Goal: Task Accomplishment & Management: Manage account settings

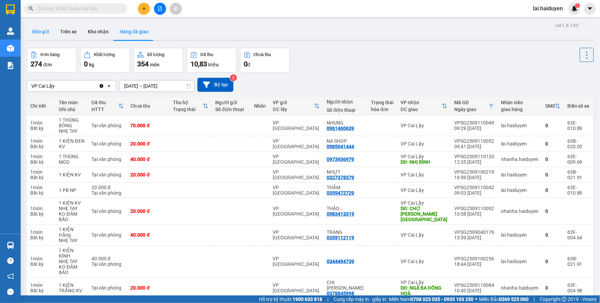
click at [41, 28] on button "Kho gửi" at bounding box center [41, 31] width 28 height 17
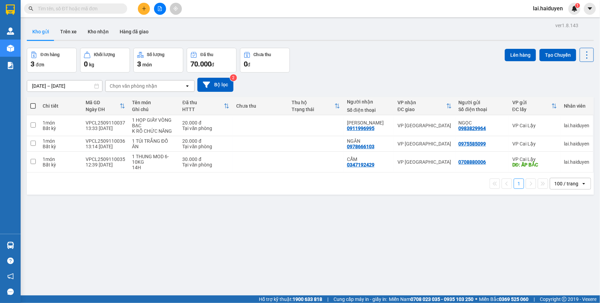
click at [116, 11] on input "text" at bounding box center [78, 9] width 81 height 8
paste input "VPSG2509100136"
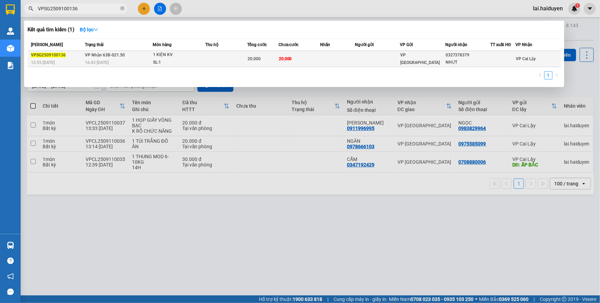
type input "VPSG2509100136"
click at [287, 55] on td "20.000" at bounding box center [300, 59] width 42 height 16
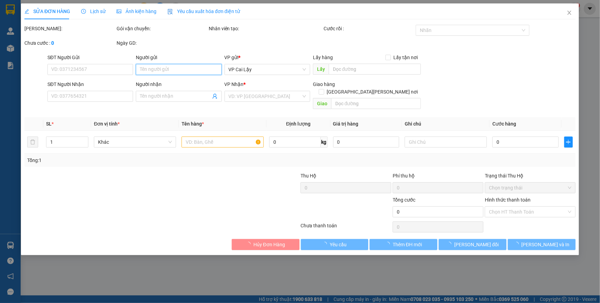
click at [163, 74] on input "Người gửi" at bounding box center [179, 69] width 86 height 11
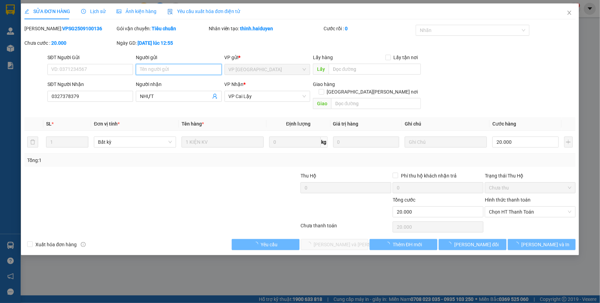
type input "0327378379"
type input "NHỰT"
type input "20.000"
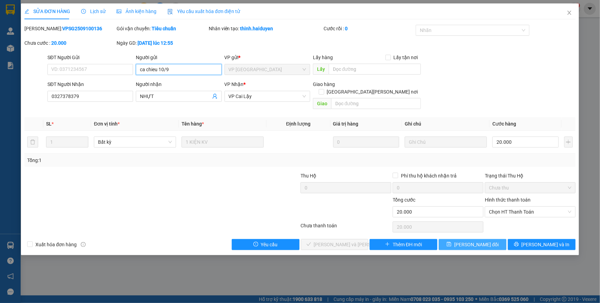
type input "ca chieu 10/9"
click at [488, 241] on span "Lưu thay đổi" at bounding box center [476, 245] width 44 height 8
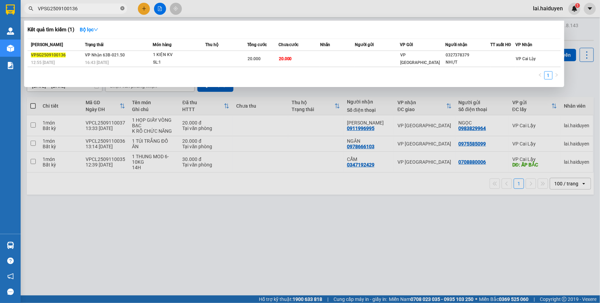
click at [123, 8] on icon "close-circle" at bounding box center [122, 8] width 4 height 4
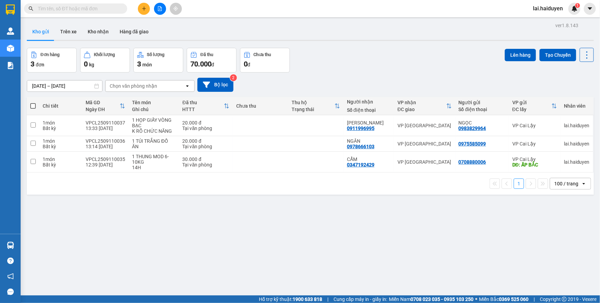
paste input "VPSG2509100097"
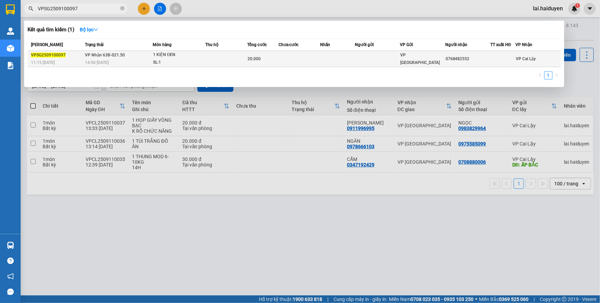
type input "VPSG2509100097"
click at [313, 56] on td at bounding box center [300, 59] width 42 height 16
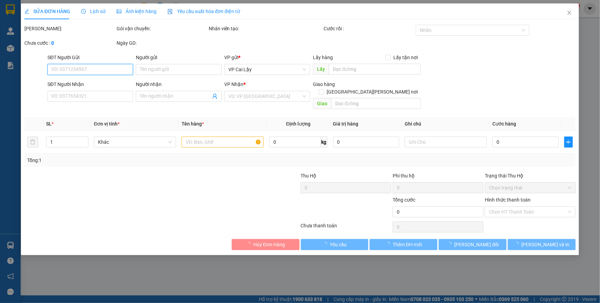
type input "0768482552"
type input "20.000"
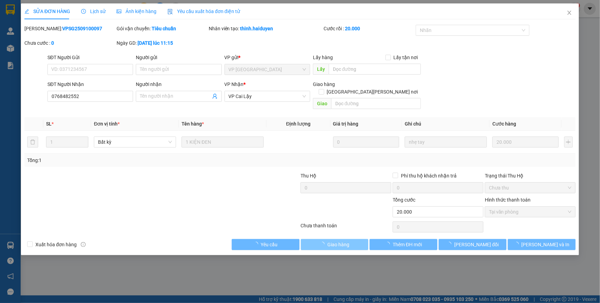
click at [333, 241] on span "Giao hàng" at bounding box center [338, 245] width 22 height 8
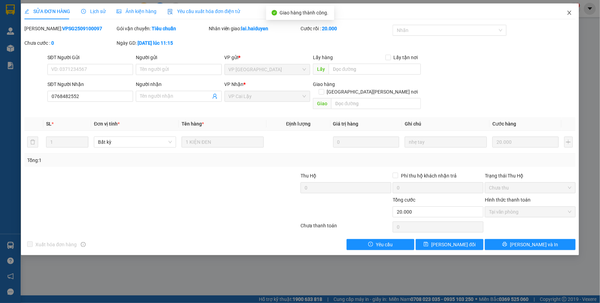
click at [568, 13] on icon "close" at bounding box center [570, 13] width 6 height 6
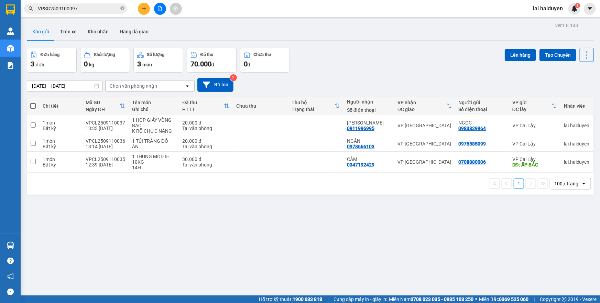
click at [93, 10] on input "VPSG2509100097" at bounding box center [78, 9] width 81 height 8
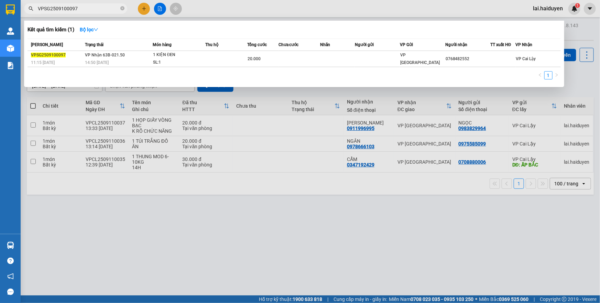
click at [93, 10] on input "VPSG2509100097" at bounding box center [78, 9] width 81 height 8
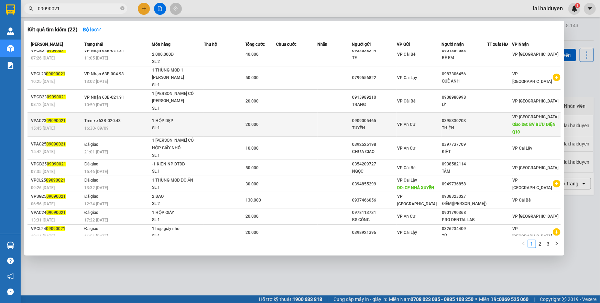
scroll to position [12, 0]
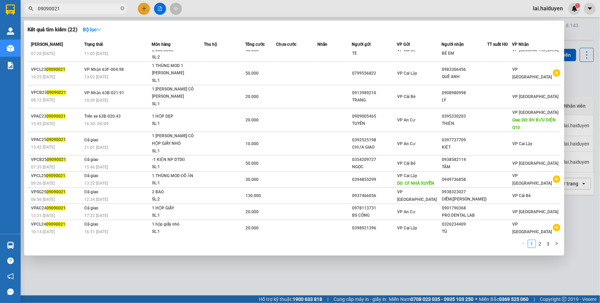
drag, startPoint x: 95, startPoint y: 15, endPoint x: 100, endPoint y: 6, distance: 11.1
click at [95, 15] on div at bounding box center [300, 151] width 600 height 303
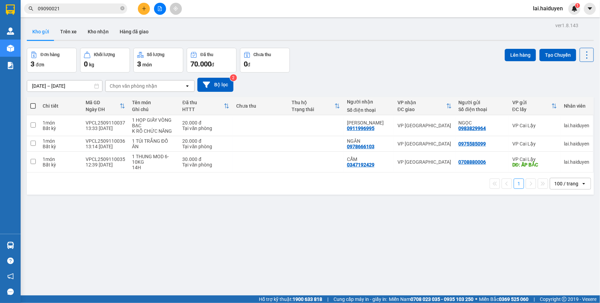
click at [100, 6] on input "09090021" at bounding box center [78, 9] width 81 height 8
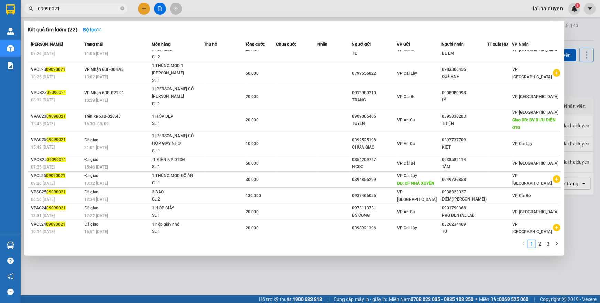
click at [100, 6] on input "09090021" at bounding box center [78, 9] width 81 height 8
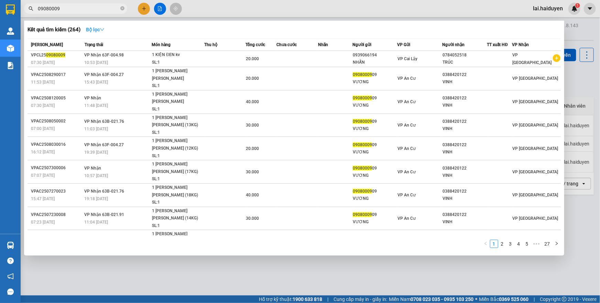
type input "09080009"
click at [97, 29] on strong "Bộ lọc" at bounding box center [95, 30] width 19 height 6
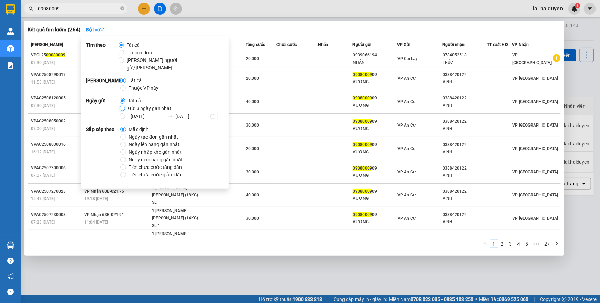
click at [122, 106] on input "Gửi 3 ngày gần nhất" at bounding box center [123, 109] width 6 height 6
radio input "true"
radio input "false"
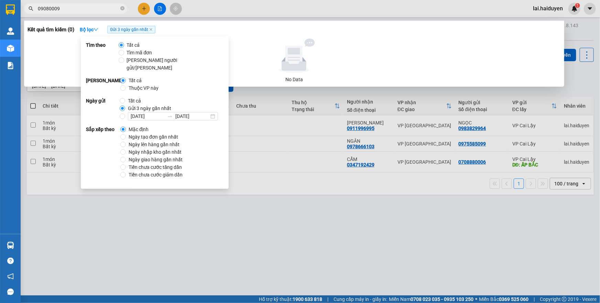
click at [73, 7] on input "09080009" at bounding box center [78, 9] width 81 height 8
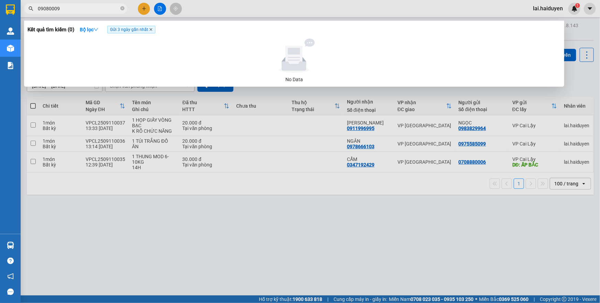
click at [151, 29] on icon "close" at bounding box center [150, 29] width 3 height 3
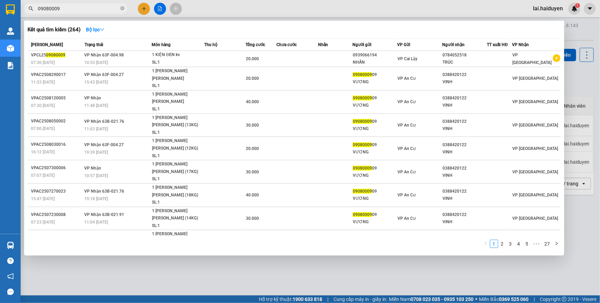
click at [114, 10] on input "09080009" at bounding box center [78, 9] width 81 height 8
type input "08210103"
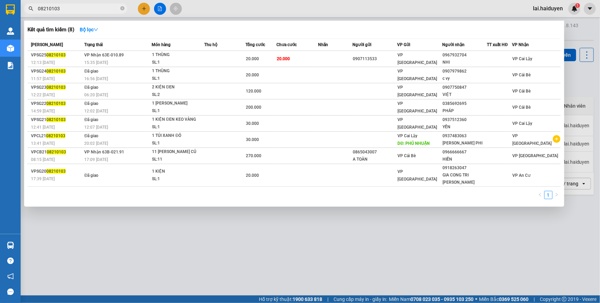
click at [122, 10] on icon "close-circle" at bounding box center [122, 8] width 4 height 4
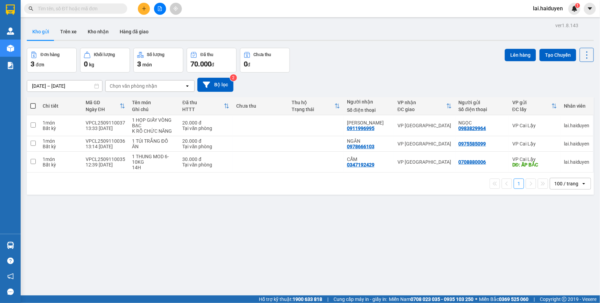
click at [121, 9] on span at bounding box center [122, 9] width 4 height 8
click at [116, 6] on input "text" at bounding box center [78, 9] width 81 height 8
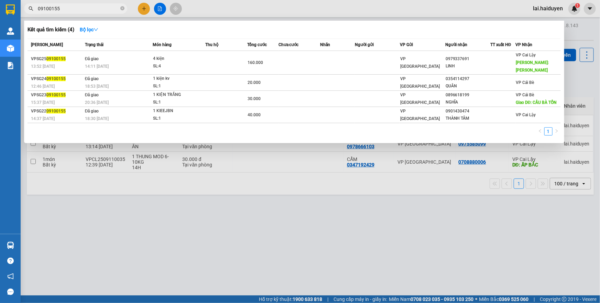
click at [107, 8] on input "09100155" at bounding box center [78, 9] width 81 height 8
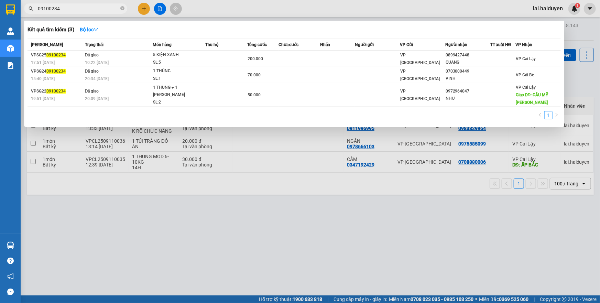
type input "09100234"
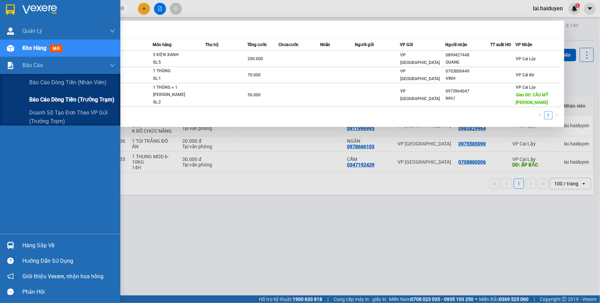
click at [50, 102] on span "Báo cáo dòng tiền (trưởng trạm)" at bounding box center [71, 99] width 85 height 9
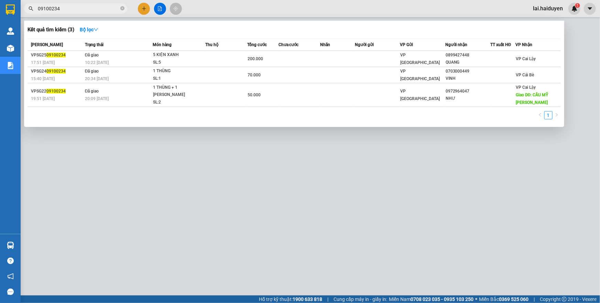
click at [271, 147] on div at bounding box center [300, 151] width 600 height 303
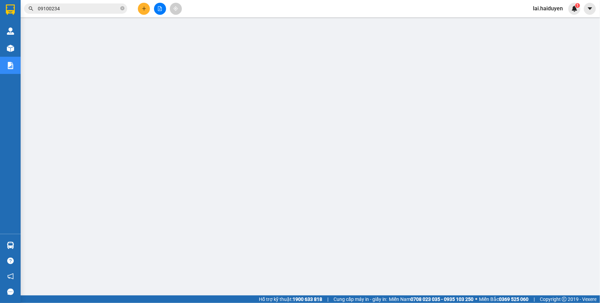
click at [533, 8] on span "lai.haiduyen" at bounding box center [548, 8] width 41 height 9
click at [550, 20] on span "Đăng xuất" at bounding box center [553, 22] width 29 height 8
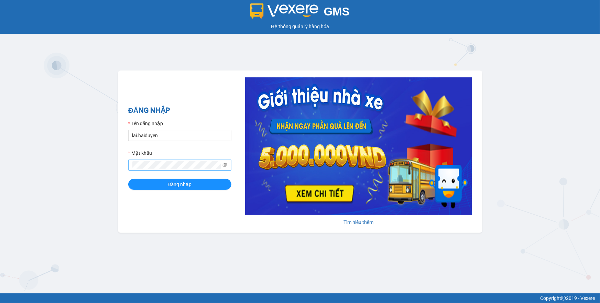
click at [168, 160] on span at bounding box center [179, 165] width 103 height 11
type input "chi25.haiduyen"
click at [171, 180] on button "Đăng nhập" at bounding box center [179, 184] width 103 height 11
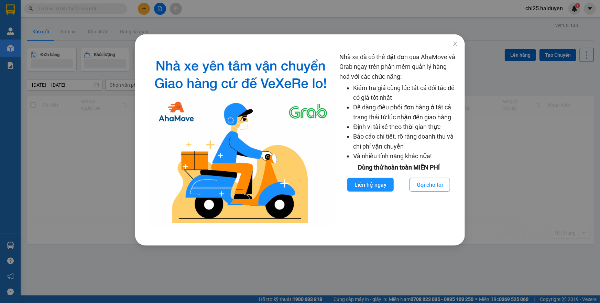
click at [271, 6] on div "Nhà xe đã có thể đặt đơn qua AhaMove và Grab ngay trên phần mềm quản lý hàng ho…" at bounding box center [300, 151] width 600 height 303
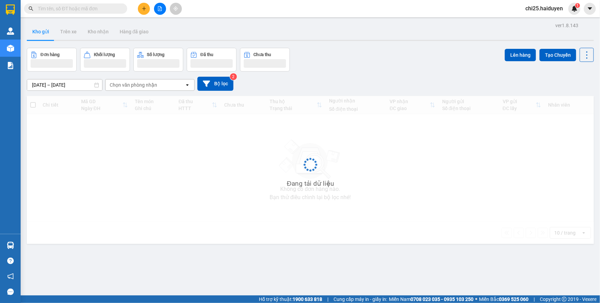
click at [141, 7] on button at bounding box center [144, 9] width 12 height 12
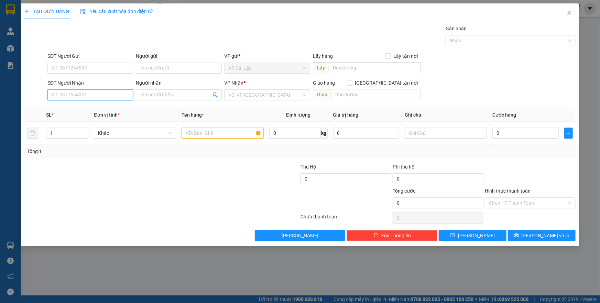
click at [103, 93] on input "SĐT Người Nhận" at bounding box center [90, 94] width 86 height 11
click at [103, 101] on div "SĐT Người Nhận VD: 0377654321" at bounding box center [90, 91] width 86 height 24
click at [107, 95] on input "SĐT Người Nhận" at bounding box center [90, 94] width 86 height 11
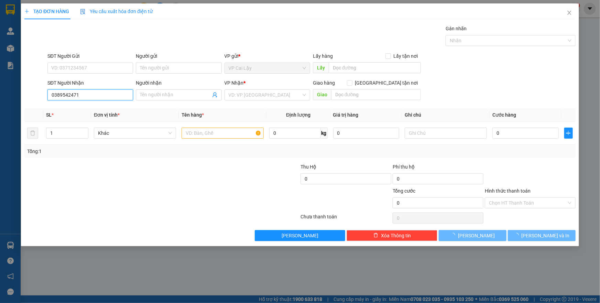
click at [96, 94] on input "0389542471" at bounding box center [90, 94] width 86 height 11
click at [56, 95] on input "0389542471" at bounding box center [90, 94] width 86 height 11
click at [58, 95] on input "0389542471" at bounding box center [90, 94] width 86 height 11
click at [61, 94] on input "0389542471" at bounding box center [90, 94] width 86 height 11
click at [69, 95] on input "0389542471" at bounding box center [90, 94] width 86 height 11
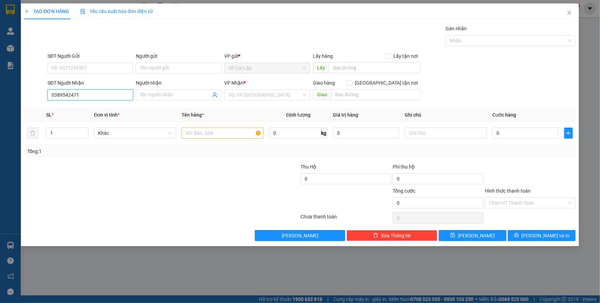
click at [75, 94] on input "0389542471" at bounding box center [90, 94] width 86 height 11
click at [100, 94] on input "0389542471" at bounding box center [90, 94] width 86 height 11
type input "0389542471"
click at [165, 97] on input "Người nhận" at bounding box center [175, 95] width 71 height 8
type input "quỳnh như"
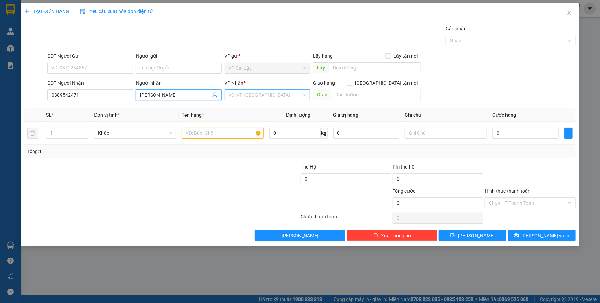
click at [249, 93] on input "search" at bounding box center [265, 95] width 73 height 10
click at [248, 108] on div "VP [GEOGRAPHIC_DATA]" at bounding box center [267, 109] width 77 height 8
click at [82, 67] on input "SĐT Người Gửi" at bounding box center [90, 68] width 86 height 11
type input "0373409845"
click at [58, 97] on input "0389542471" at bounding box center [90, 94] width 86 height 11
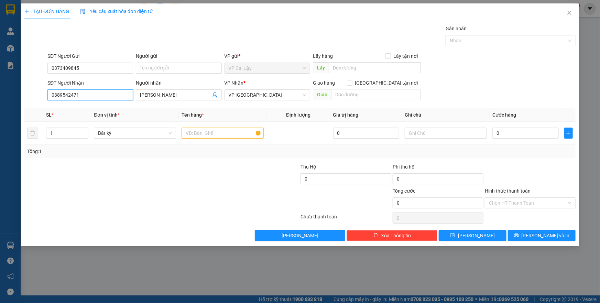
click at [62, 95] on input "0389542471" at bounding box center [90, 94] width 86 height 11
click at [75, 93] on input "0389542471" at bounding box center [90, 94] width 86 height 11
click at [86, 91] on input "0389542471" at bounding box center [90, 94] width 86 height 11
click at [204, 131] on input "text" at bounding box center [223, 133] width 82 height 11
type input "1 tép hồng hs"
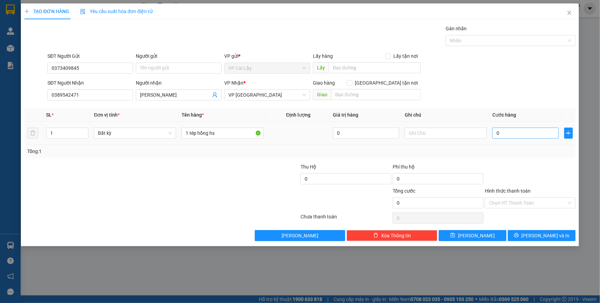
drag, startPoint x: 496, startPoint y: 126, endPoint x: 499, endPoint y: 132, distance: 7.0
click at [497, 127] on div "0" at bounding box center [526, 133] width 66 height 14
type input "02"
type input "2"
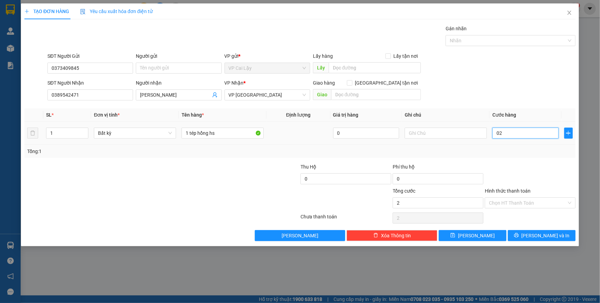
type input "020"
type input "20"
type input "20.000"
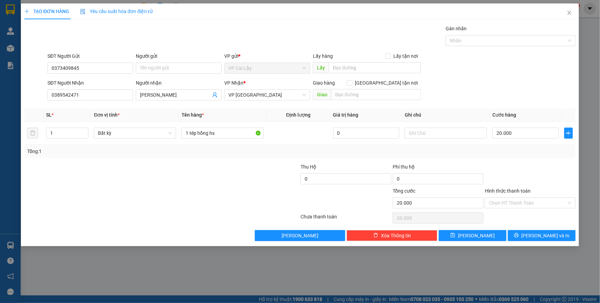
click at [515, 161] on div "Transit Pickup Surcharge Ids Transit Deliver Surcharge Ids Transit Deliver Surc…" at bounding box center [299, 133] width 551 height 216
click at [524, 200] on input "Hình thức thanh toán" at bounding box center [528, 203] width 78 height 10
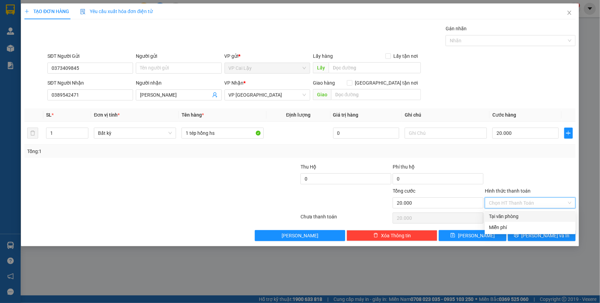
click at [522, 218] on div "Tại văn phòng" at bounding box center [530, 217] width 83 height 8
type input "0"
click at [526, 172] on div at bounding box center [530, 175] width 92 height 24
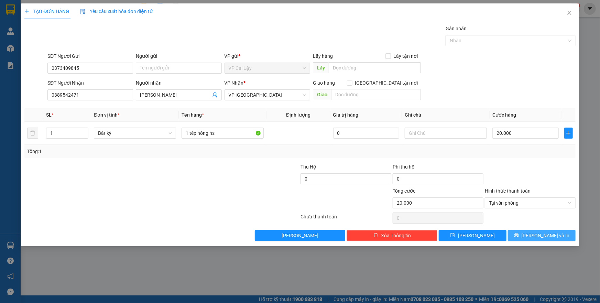
click at [519, 233] on icon "printer" at bounding box center [516, 235] width 5 height 5
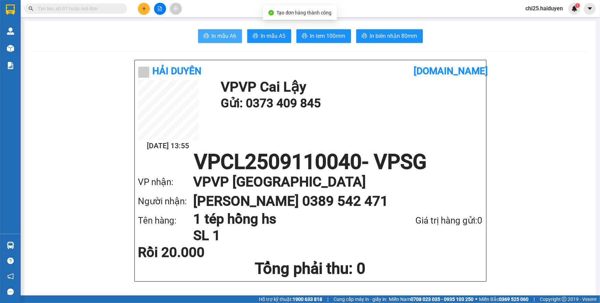
click at [228, 39] on span "In mẫu A6" at bounding box center [224, 36] width 25 height 9
click at [144, 10] on icon "plus" at bounding box center [144, 8] width 5 height 5
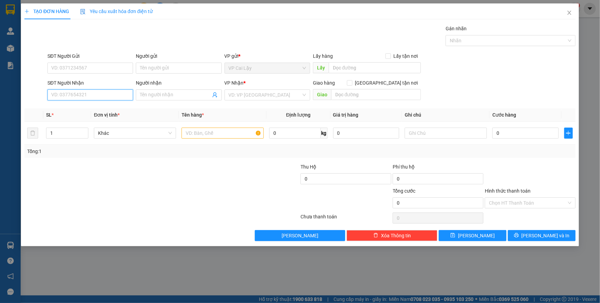
click at [119, 97] on input "SĐT Người Nhận" at bounding box center [90, 94] width 86 height 11
type input "0396264863"
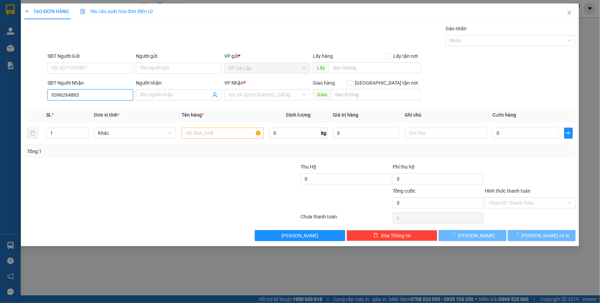
click at [109, 96] on input "0396264863" at bounding box center [90, 94] width 86 height 11
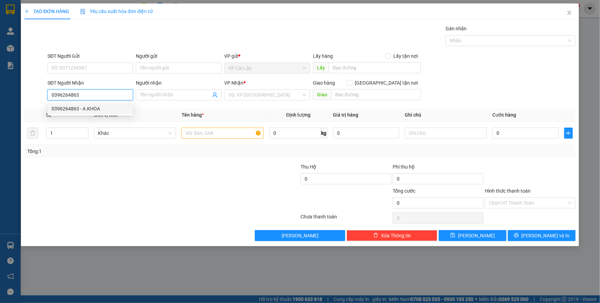
click at [108, 109] on div "0396264863 - A.KHOA" at bounding box center [90, 109] width 77 height 8
type input "A.KHOA"
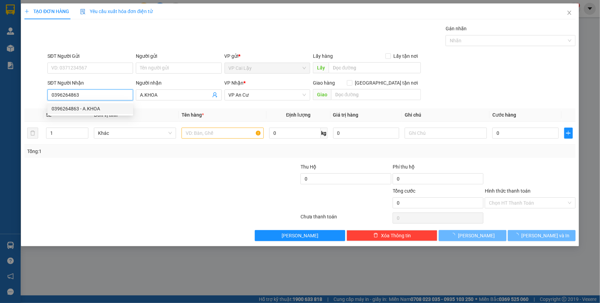
type input "30.000"
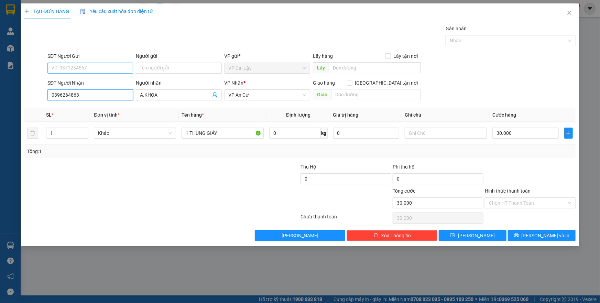
type input "0396264863"
click at [114, 64] on input "SĐT Người Gửi" at bounding box center [90, 68] width 86 height 11
click at [110, 82] on div "0975406625 - PHÁT" at bounding box center [90, 82] width 77 height 8
type input "0975406625"
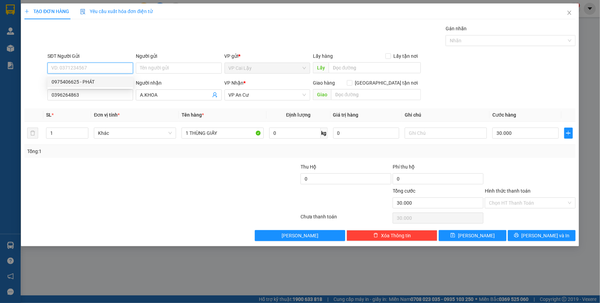
type input "PHÁT"
click at [186, 160] on div "Transit Pickup Surcharge Ids Transit Deliver Surcharge Ids Transit Deliver Surc…" at bounding box center [299, 133] width 551 height 216
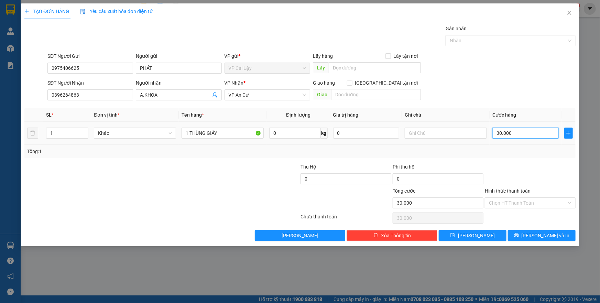
click at [511, 131] on input "30.000" at bounding box center [526, 133] width 66 height 11
type input "4"
type input "40"
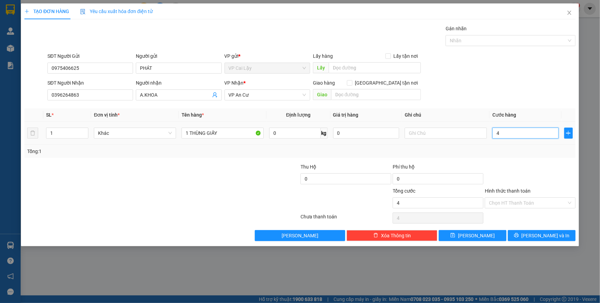
type input "40"
type input "40.000"
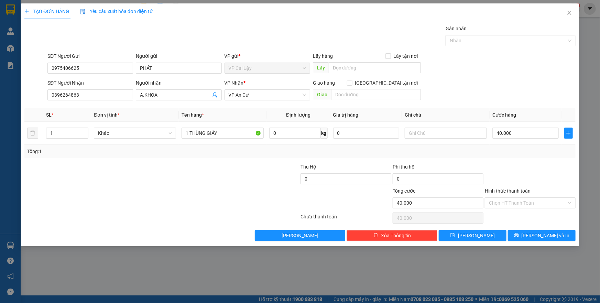
click at [508, 182] on div at bounding box center [530, 175] width 92 height 24
click at [519, 177] on div at bounding box center [530, 175] width 92 height 24
click at [536, 235] on span "Lưu và In" at bounding box center [546, 236] width 48 height 8
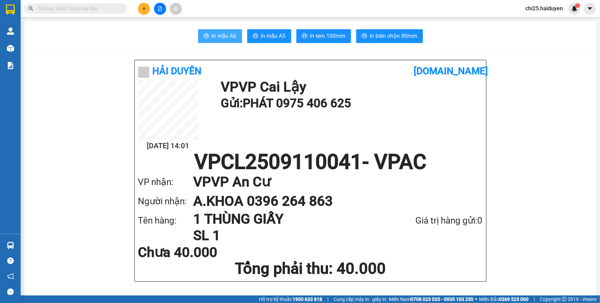
click at [222, 35] on span "In mẫu A6" at bounding box center [224, 36] width 25 height 9
click at [286, 108] on h1 "Gửi: PHÁT 0975 406 625" at bounding box center [350, 103] width 259 height 19
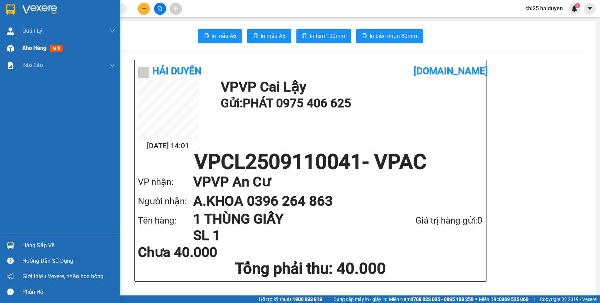
click at [30, 50] on span "Kho hàng" at bounding box center [34, 48] width 24 height 7
click at [29, 50] on span "Kho hàng" at bounding box center [34, 48] width 24 height 7
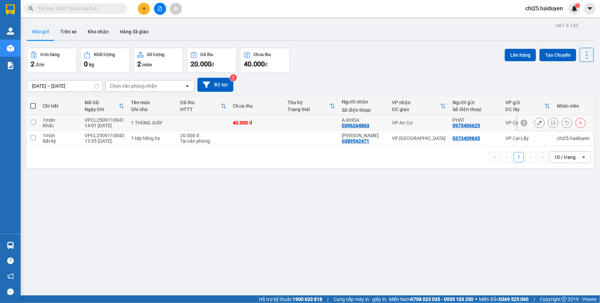
click at [269, 121] on div "40.000 đ" at bounding box center [256, 123] width 47 height 6
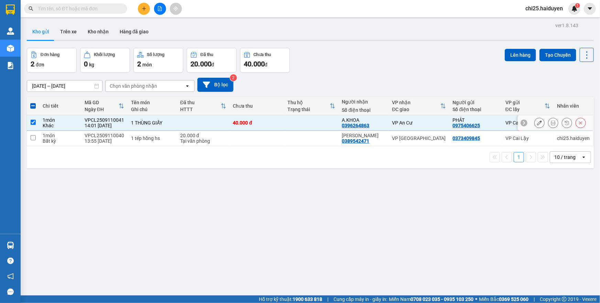
click at [316, 128] on td at bounding box center [311, 122] width 54 height 15
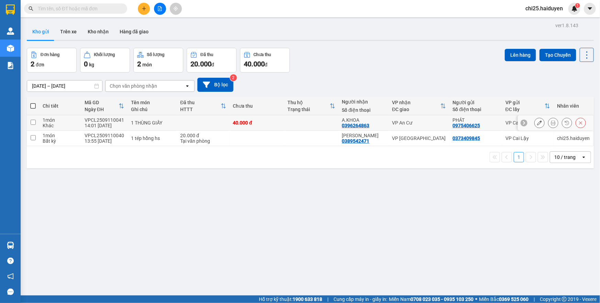
click at [316, 128] on td at bounding box center [311, 122] width 54 height 15
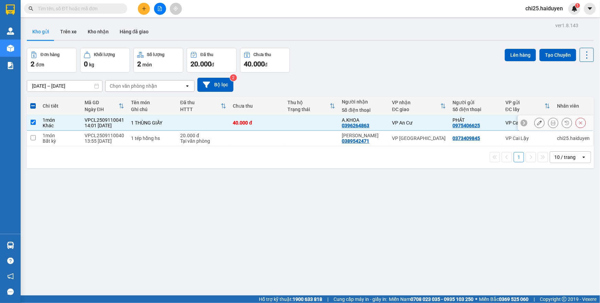
click at [246, 123] on div "40.000 đ" at bounding box center [256, 123] width 47 height 6
checkbox input "false"
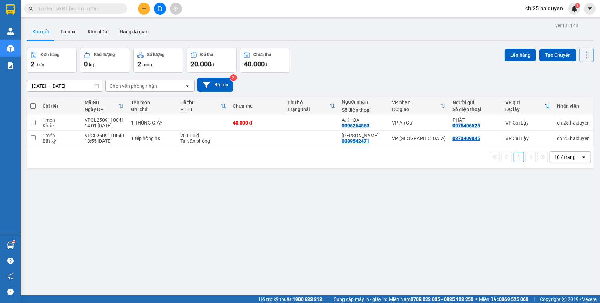
click at [120, 7] on span at bounding box center [75, 8] width 103 height 10
click at [116, 6] on input "text" at bounding box center [78, 9] width 81 height 8
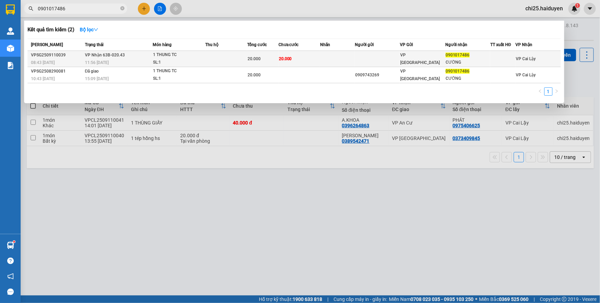
type input "0901017486"
click at [258, 57] on span "20.000" at bounding box center [254, 58] width 13 height 5
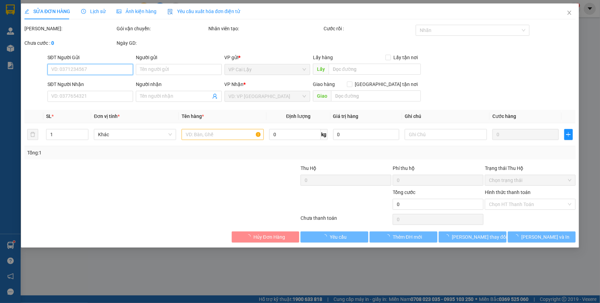
type input "0901017486"
type input "CƯỜNG"
type input "20.000"
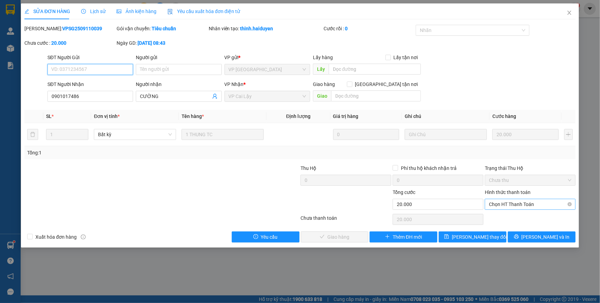
click at [506, 206] on span "Chọn HT Thanh Toán" at bounding box center [530, 204] width 83 height 10
click at [506, 218] on div "Tại văn phòng" at bounding box center [530, 218] width 83 height 8
type input "0"
click at [358, 237] on button "Lưu và Giao hàng" at bounding box center [335, 236] width 68 height 11
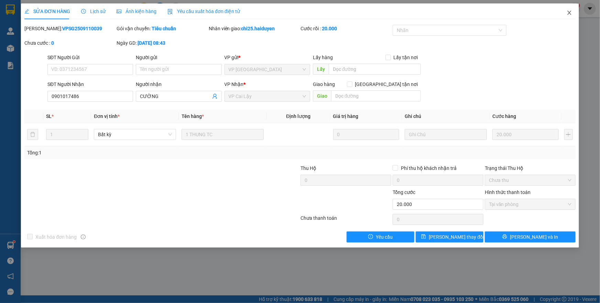
click at [570, 12] on icon "close" at bounding box center [570, 13] width 4 height 4
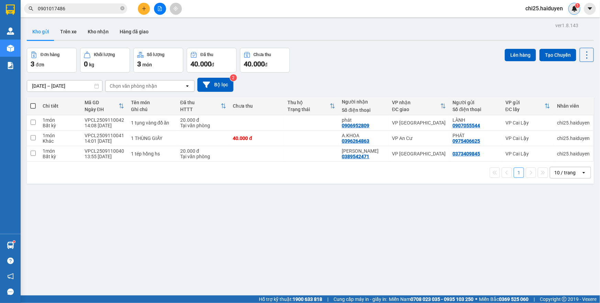
click at [577, 4] on span "1" at bounding box center [577, 5] width 2 height 5
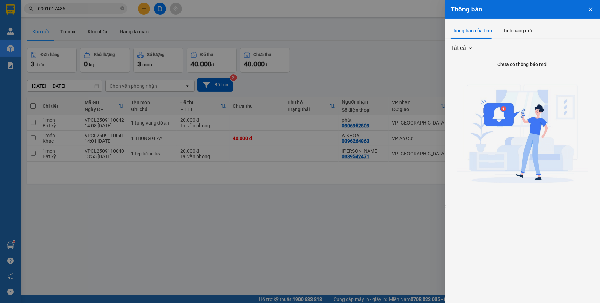
click at [277, 73] on div at bounding box center [300, 151] width 600 height 303
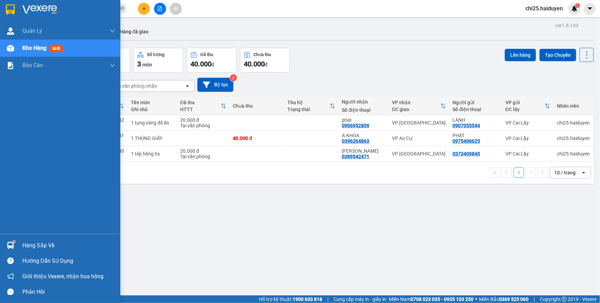
click at [13, 48] on img at bounding box center [10, 48] width 7 height 7
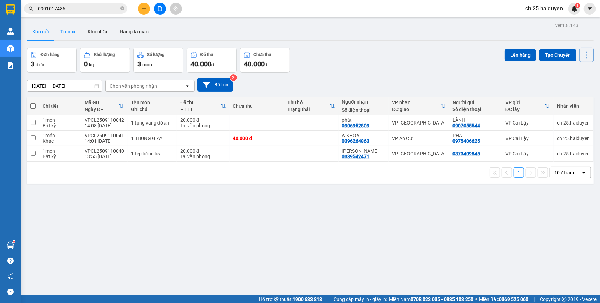
click at [66, 32] on button "Trên xe" at bounding box center [69, 31] width 28 height 17
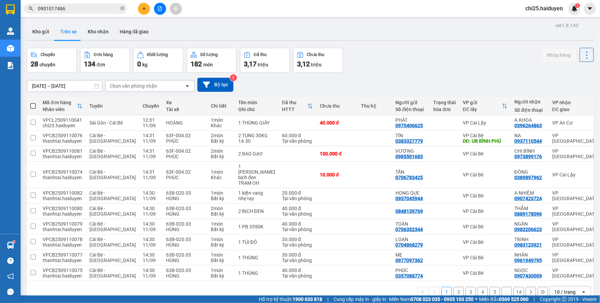
click at [377, 45] on div "ver 1.8.143 Kho gửi Trên xe Kho nhận Hàng đã giao Chuyến 28 chuyến Đơn hàng 134…" at bounding box center [310, 172] width 573 height 303
click at [124, 10] on icon "close-circle" at bounding box center [122, 8] width 4 height 4
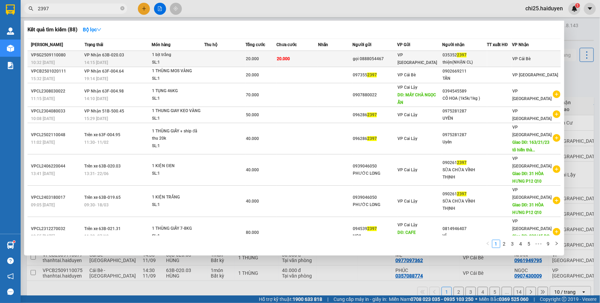
type input "2397"
click at [450, 56] on div "035352 2397" at bounding box center [465, 55] width 44 height 7
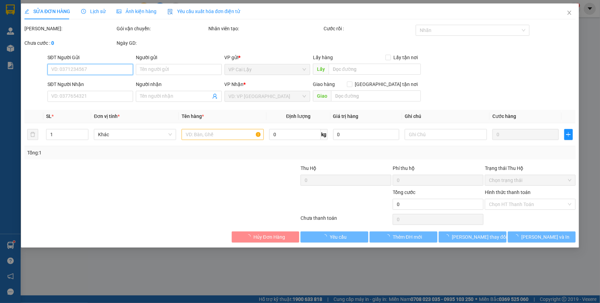
type input "gọi 0888054467"
type input "0353522397"
type input "thiện(NHẬN CL)"
type input "20.000"
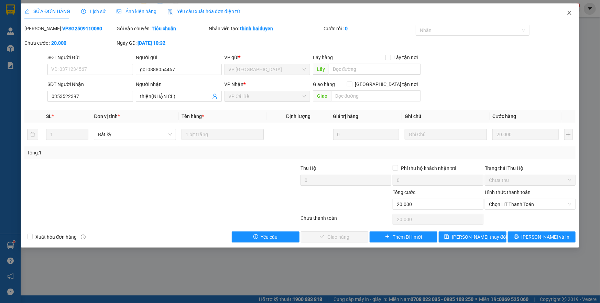
click at [567, 13] on span "Close" at bounding box center [569, 12] width 19 height 19
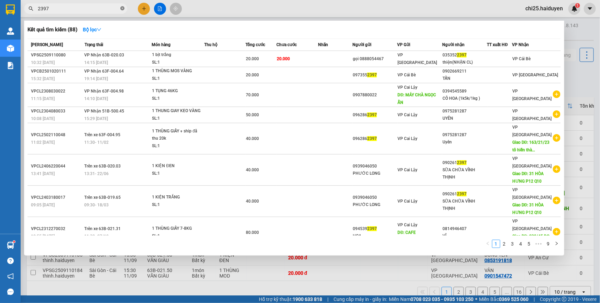
click at [122, 8] on icon "close-circle" at bounding box center [122, 8] width 4 height 4
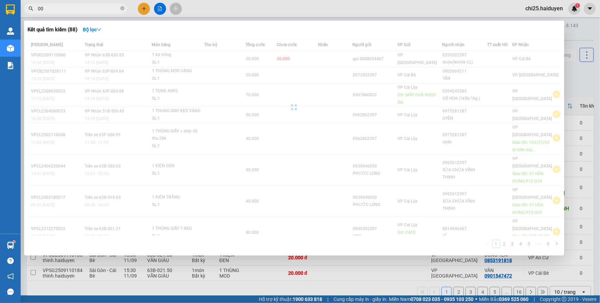
type input "0"
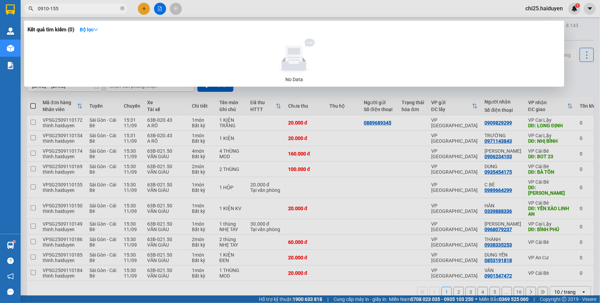
click at [51, 8] on input "0910-155" at bounding box center [78, 9] width 81 height 8
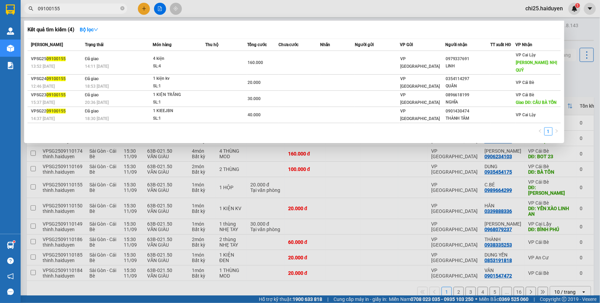
click at [98, 10] on input "09100155" at bounding box center [78, 9] width 81 height 8
click at [100, 8] on input "09100155" at bounding box center [78, 9] width 81 height 8
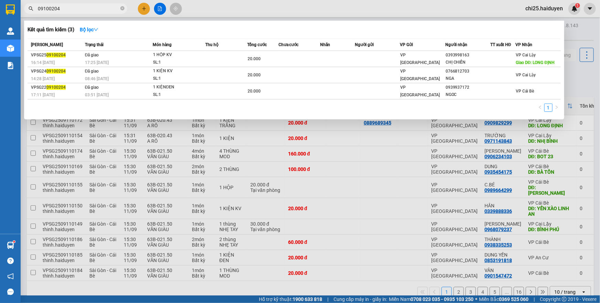
type input "09100204"
click at [415, 163] on div at bounding box center [300, 151] width 600 height 303
click at [86, 10] on input "09100204" at bounding box center [78, 9] width 81 height 8
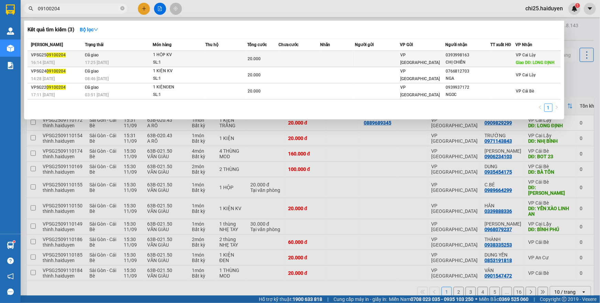
click at [170, 52] on div "1 HỘP KV" at bounding box center [179, 55] width 52 height 8
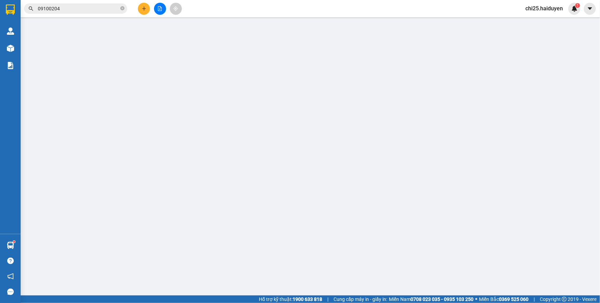
type input "0393998163"
type input "CHỊ CHIẾN"
type input "LONG ĐỊNH"
type input "20.000"
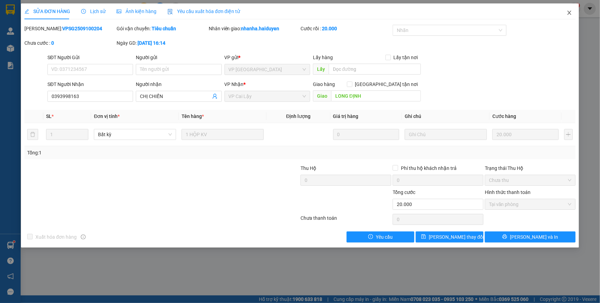
click at [566, 11] on span "Close" at bounding box center [569, 12] width 19 height 19
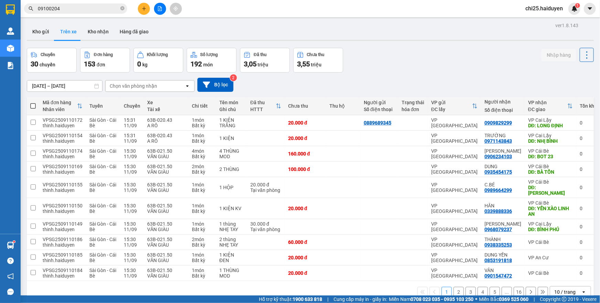
click at [86, 11] on input "09100204" at bounding box center [78, 9] width 81 height 8
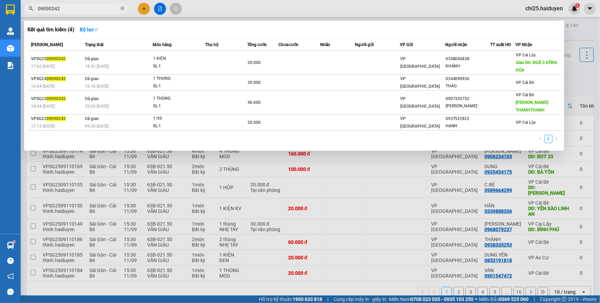
click at [82, 10] on input "09090242" at bounding box center [78, 9] width 81 height 8
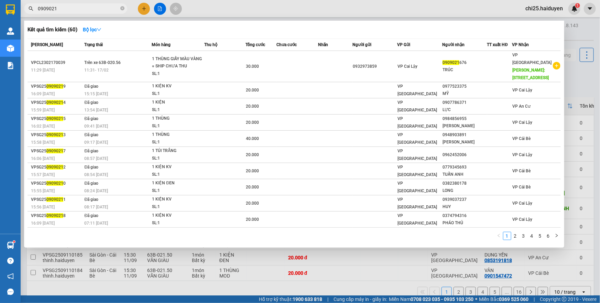
click at [48, 7] on input "0909021" at bounding box center [78, 9] width 81 height 8
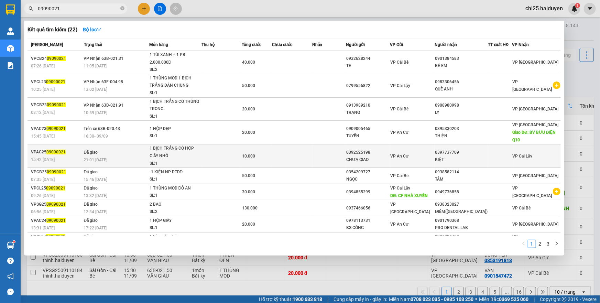
type input "09090021"
drag, startPoint x: 362, startPoint y: 159, endPoint x: 349, endPoint y: 157, distance: 13.2
click at [346, 157] on td at bounding box center [330, 155] width 34 height 23
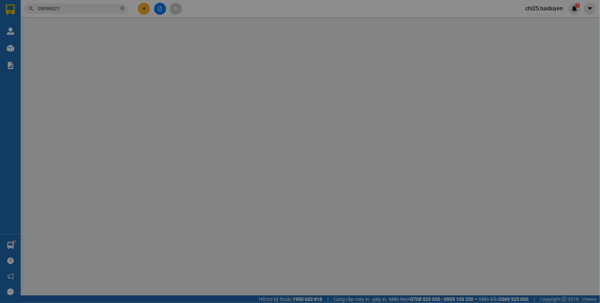
type input "0392525198"
type input "CHƯA GIAO"
type input "0397737709"
type input "KIỆT"
type input "10.000"
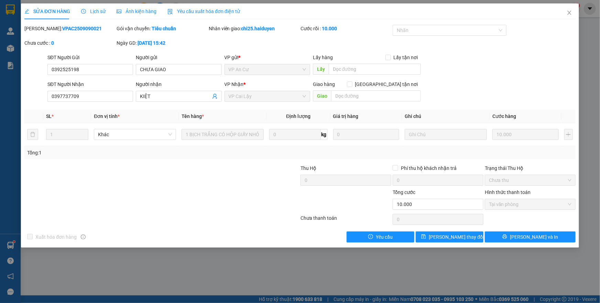
click at [100, 12] on span "Lịch sử" at bounding box center [93, 12] width 24 height 6
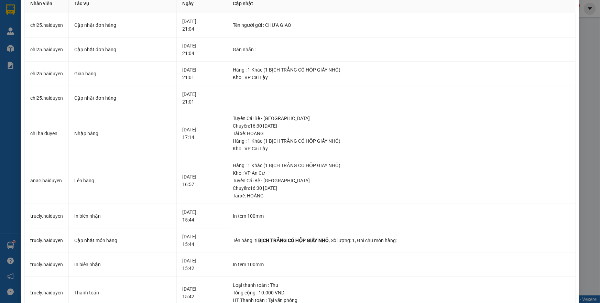
scroll to position [32, 0]
click at [584, 56] on div "SỬA ĐƠN HÀNG Lịch sử Ảnh kiện hàng Yêu cầu xuất hóa đơn điện tử Total Paid Fee …" at bounding box center [300, 151] width 600 height 303
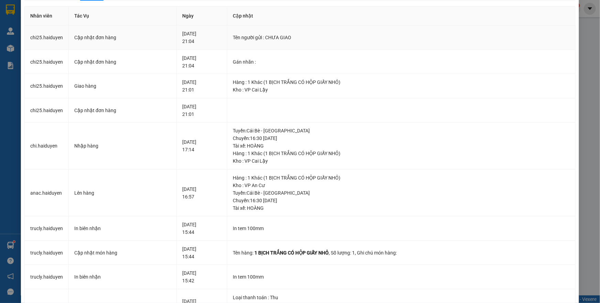
scroll to position [0, 0]
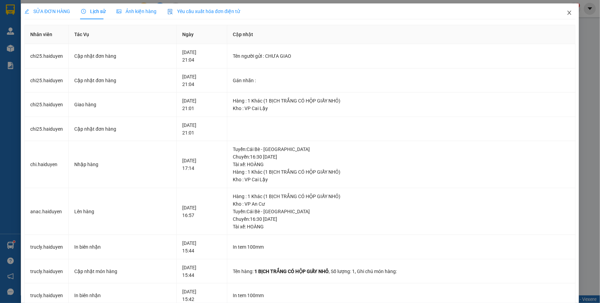
click at [568, 12] on icon "close" at bounding box center [570, 13] width 4 height 4
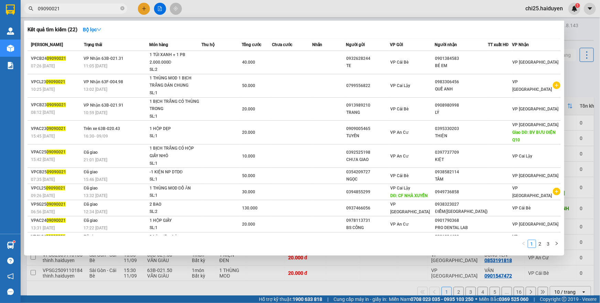
click at [101, 9] on input "09090021" at bounding box center [78, 9] width 81 height 8
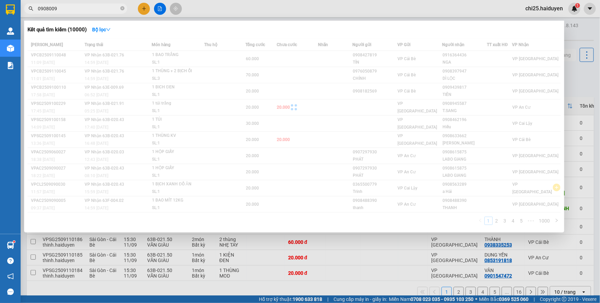
type input "09080099"
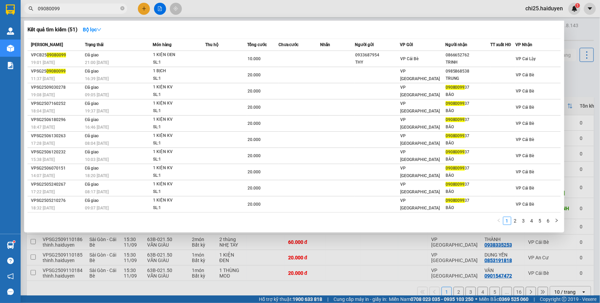
click at [99, 6] on input "09080099" at bounding box center [78, 9] width 81 height 8
click at [98, 7] on input "09080099" at bounding box center [78, 9] width 81 height 8
click at [121, 8] on icon "close-circle" at bounding box center [122, 8] width 4 height 4
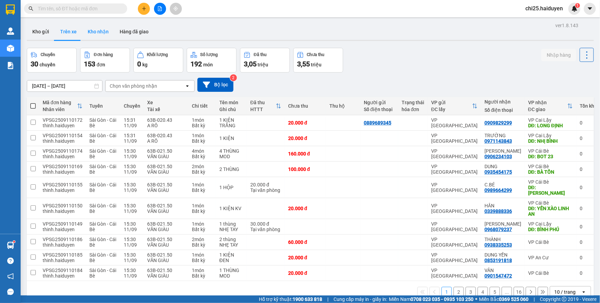
click at [98, 32] on button "Kho nhận" at bounding box center [98, 31] width 32 height 17
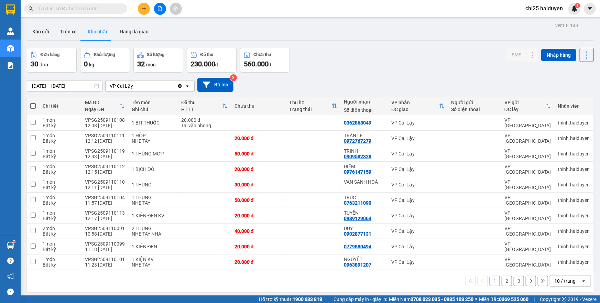
click at [581, 282] on icon "open" at bounding box center [584, 281] width 6 height 6
click at [557, 266] on span "100 / trang" at bounding box center [562, 265] width 25 height 7
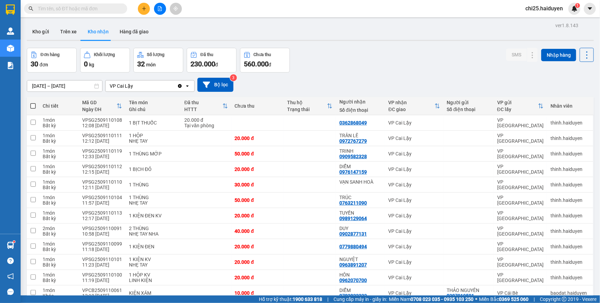
click at [115, 8] on input "text" at bounding box center [78, 9] width 81 height 8
click at [90, 11] on input "text" at bounding box center [78, 9] width 81 height 8
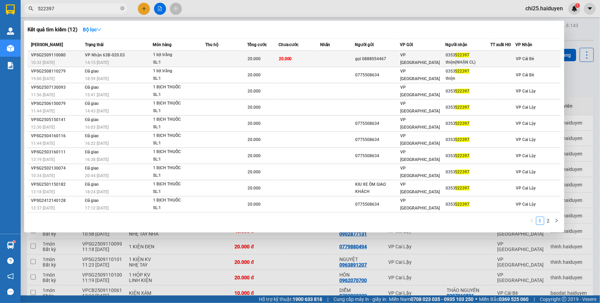
type input "522397"
click at [349, 58] on td at bounding box center [337, 59] width 35 height 16
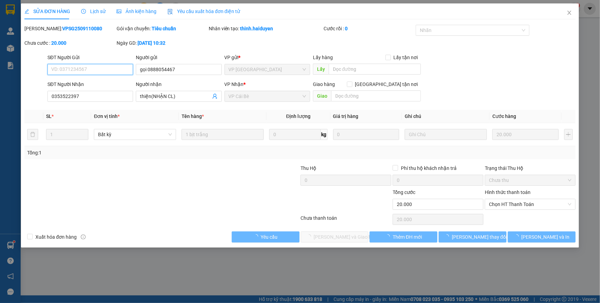
type input "gọi 0888054467"
type input "0353522397"
type input "thiện(NHẬN CL)"
type input "20.000"
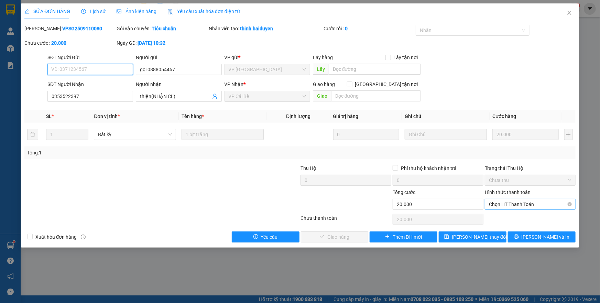
click at [523, 202] on span "Chọn HT Thanh Toán" at bounding box center [530, 204] width 83 height 10
click at [523, 214] on div "Tại văn phòng" at bounding box center [530, 218] width 83 height 8
type input "0"
click at [341, 235] on span "Lưu và Giao hàng" at bounding box center [347, 237] width 66 height 8
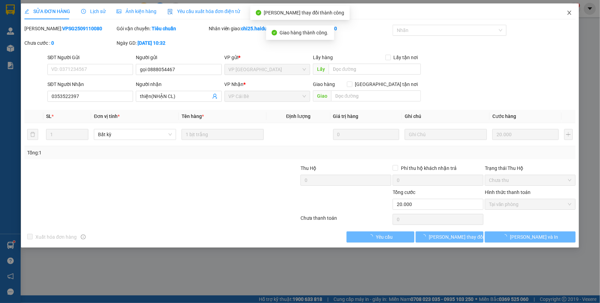
click at [569, 12] on icon "close" at bounding box center [570, 13] width 4 height 4
click at [569, 12] on div "chi25.haiduyen 1" at bounding box center [550, 9] width 61 height 12
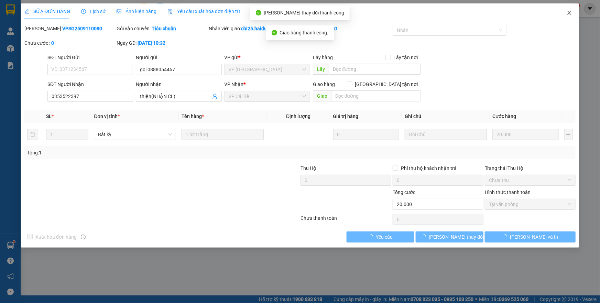
click at [569, 12] on div "chi25.haiduyen 1" at bounding box center [550, 9] width 61 height 12
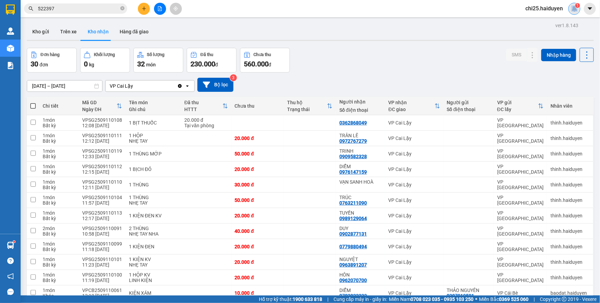
click at [575, 6] on sup "1" at bounding box center [577, 5] width 5 height 5
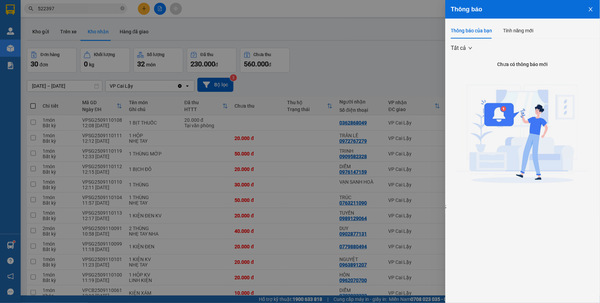
click at [299, 75] on div at bounding box center [300, 151] width 600 height 303
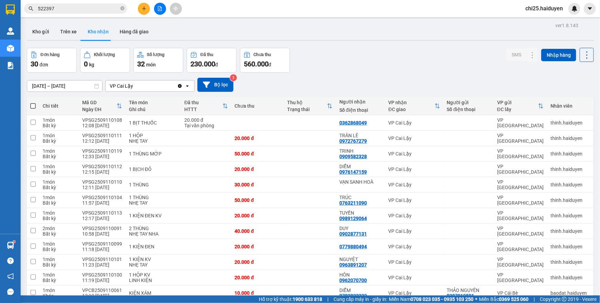
click at [542, 6] on span "chi25.haiduyen" at bounding box center [544, 8] width 48 height 9
click at [541, 20] on span "Đăng xuất" at bounding box center [547, 22] width 33 height 8
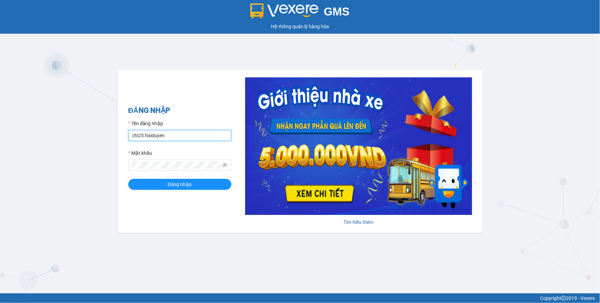
click at [170, 139] on input "chi25.haiduyen" at bounding box center [179, 135] width 103 height 11
click at [186, 137] on input "chi25.haiduyen" at bounding box center [179, 135] width 103 height 11
type input "cailay1.haiduyen"
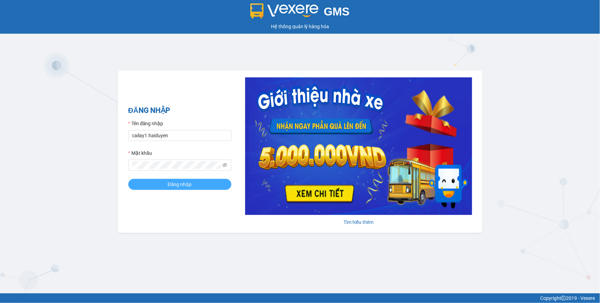
drag, startPoint x: 143, startPoint y: 179, endPoint x: 159, endPoint y: 195, distance: 22.9
click at [144, 182] on form "Tên đăng nhập cailay1.haiduyen Mật khẩu Đăng nhập" at bounding box center [179, 155] width 103 height 70
click at [159, 195] on div "ĐĂNG NHẬP Tên đăng nhập cailay1.haiduyen Mật khẩu Đăng nhập" at bounding box center [179, 152] width 103 height 94
click at [160, 190] on div "ĐĂNG NHẬP Tên đăng nhập cailay1.haiduyen Mật khẩu Đăng nhập" at bounding box center [179, 152] width 103 height 94
click at [169, 183] on span "Đăng nhập" at bounding box center [180, 185] width 24 height 8
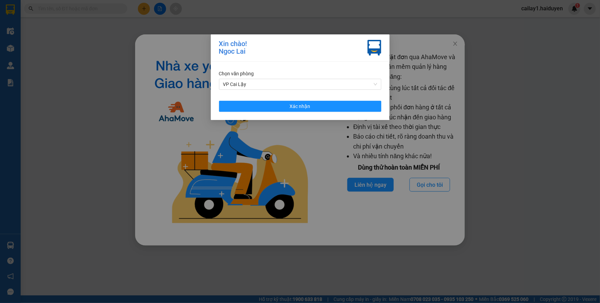
drag, startPoint x: 58, startPoint y: 101, endPoint x: 109, endPoint y: 75, distance: 57.5
click at [58, 100] on div "Xin chào! Ngoc Lai Chọn văn phòng VP Cai Lậy Xác nhận" at bounding box center [300, 151] width 600 height 303
click at [310, 104] on span "Xác nhận" at bounding box center [300, 106] width 21 height 8
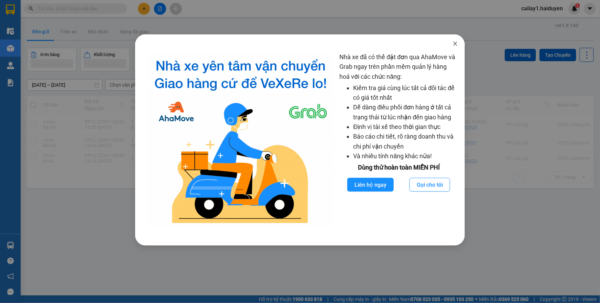
click at [457, 43] on icon "close" at bounding box center [456, 44] width 4 height 4
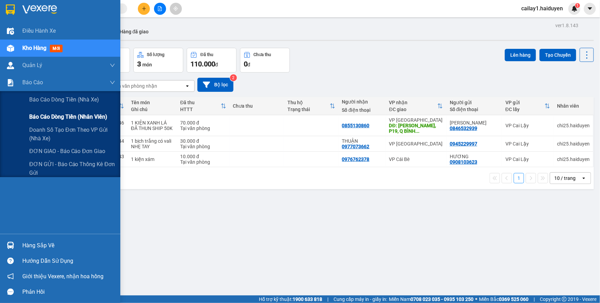
click at [51, 115] on span "Báo cáo dòng tiền (nhân viên)" at bounding box center [68, 116] width 78 height 9
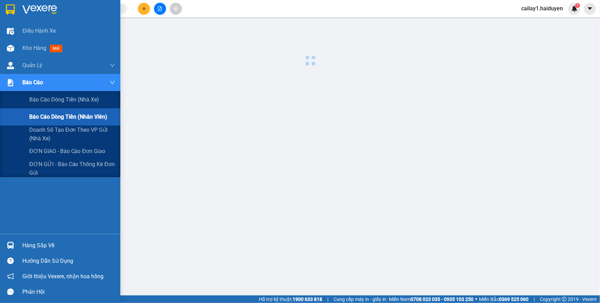
click at [51, 115] on span "Báo cáo dòng tiền (nhân viên)" at bounding box center [68, 116] width 78 height 9
click at [63, 96] on span "Báo cáo dòng tiền (nhà xe)" at bounding box center [64, 99] width 71 height 9
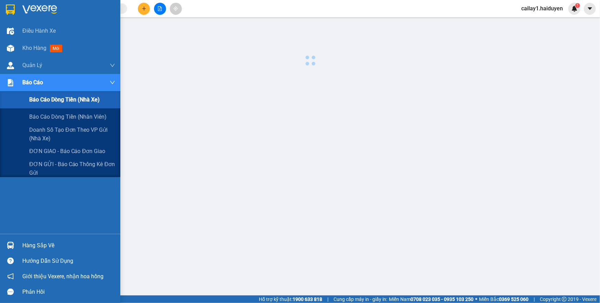
click at [63, 96] on span "Báo cáo dòng tiền (nhà xe)" at bounding box center [64, 99] width 71 height 9
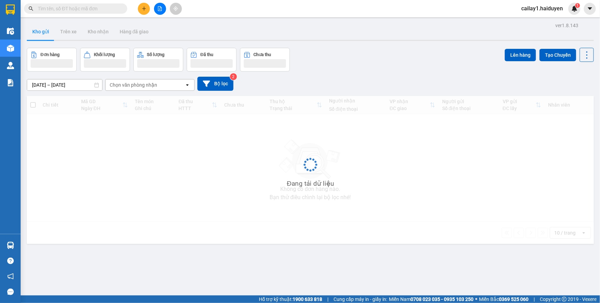
click at [70, 7] on input "text" at bounding box center [78, 9] width 81 height 8
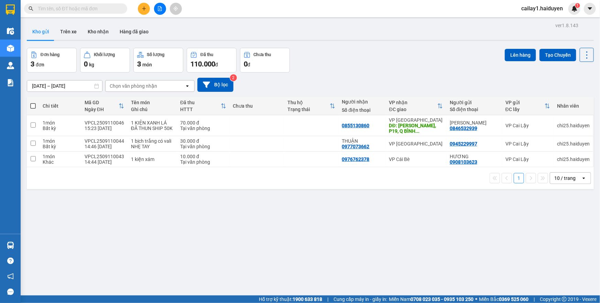
paste input "VPSG2509110080"
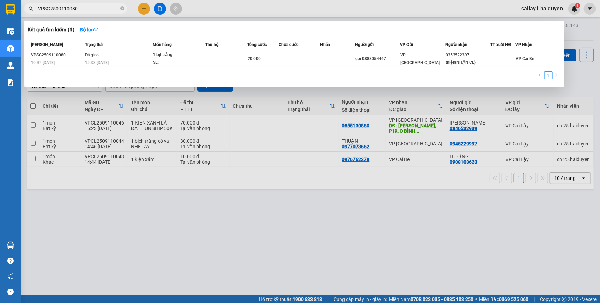
type input "VPSG2509110080"
click at [124, 9] on icon "close-circle" at bounding box center [122, 8] width 4 height 4
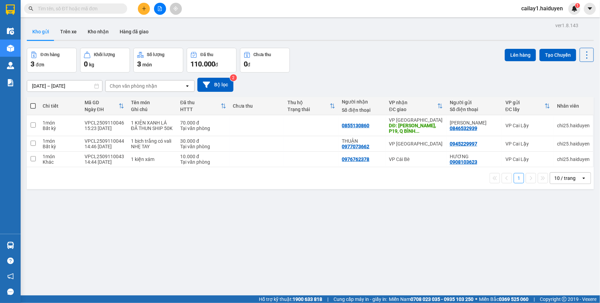
click at [111, 10] on input "text" at bounding box center [78, 9] width 81 height 8
paste input "VPCL2509070017"
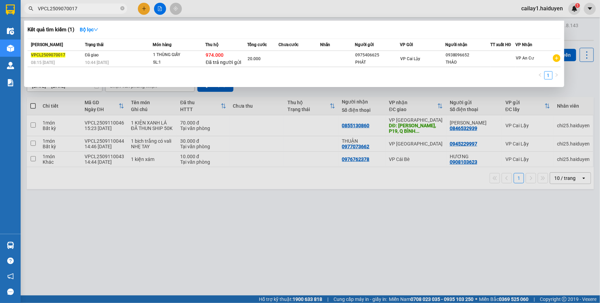
type input "VPCL2509070017"
click at [121, 8] on icon "close-circle" at bounding box center [122, 8] width 4 height 4
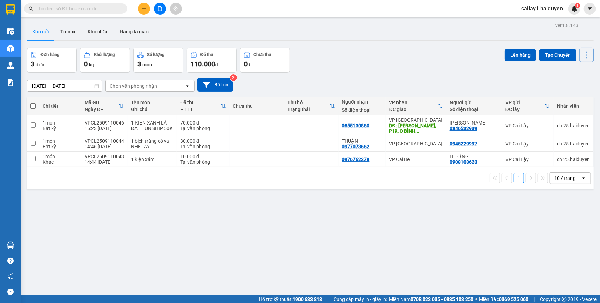
click at [92, 12] on input "text" at bounding box center [78, 9] width 81 height 8
paste input "VPCL2509100029"
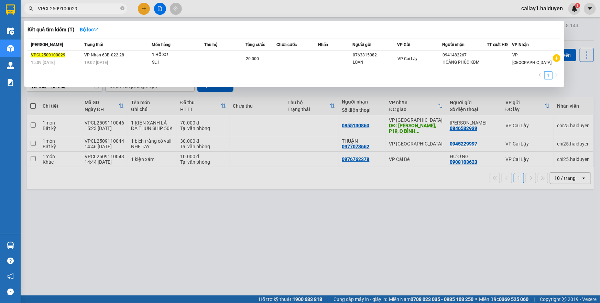
type input "VPCL2509100029"
click at [121, 7] on icon "close-circle" at bounding box center [122, 8] width 4 height 4
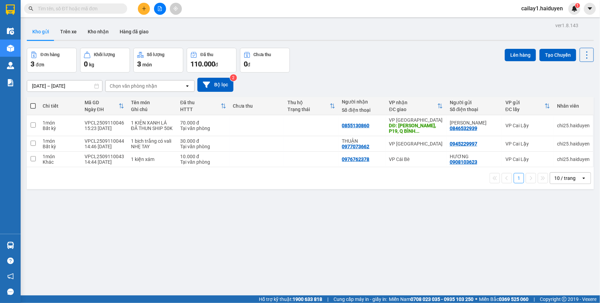
click at [87, 10] on input "text" at bounding box center [78, 9] width 81 height 8
paste input "VPCL2509100030"
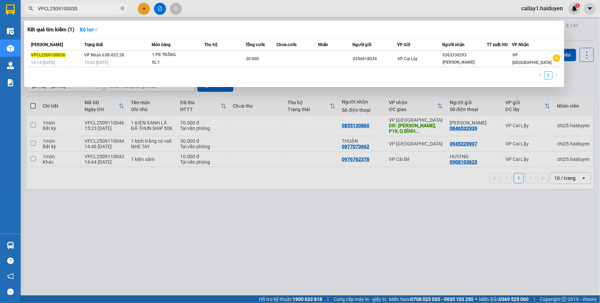
type input "VPCL2509100030"
click at [119, 10] on input "VPCL2509100030" at bounding box center [78, 9] width 81 height 8
click at [120, 8] on icon "close-circle" at bounding box center [122, 8] width 4 height 4
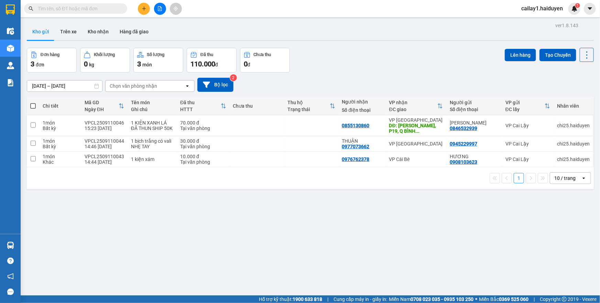
click at [100, 13] on span at bounding box center [75, 8] width 103 height 10
click at [102, 10] on input "text" at bounding box center [78, 9] width 81 height 8
paste input "VPCL2509100031"
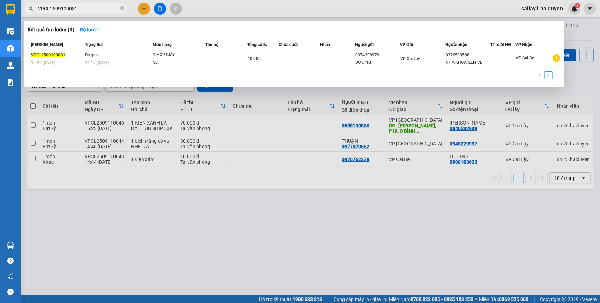
type input "VPCL2509100031"
click at [122, 10] on icon "close-circle" at bounding box center [122, 8] width 4 height 4
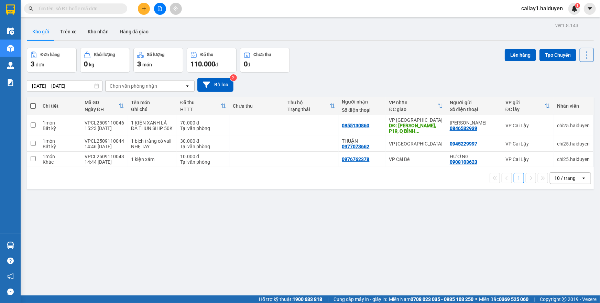
click at [100, 10] on input "text" at bounding box center [78, 9] width 81 height 8
paste input "VPCL2509100046"
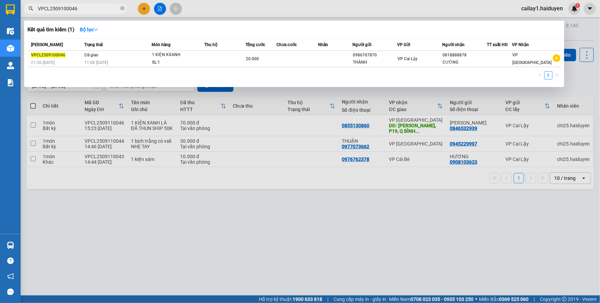
type input "VPCL2509100046"
click at [120, 8] on icon "close-circle" at bounding box center [122, 8] width 4 height 4
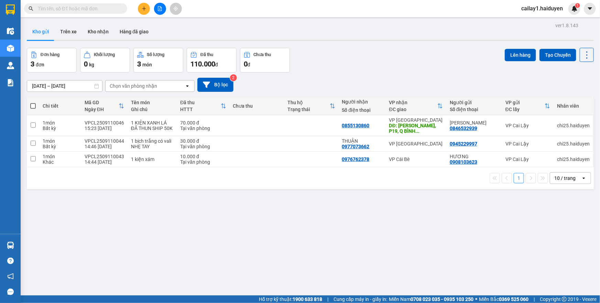
click at [105, 10] on input "text" at bounding box center [78, 9] width 81 height 8
paste input "VPCL2509100045"
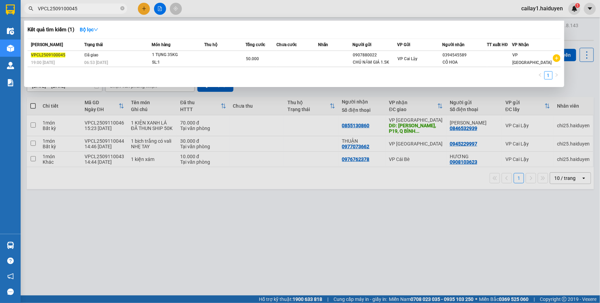
type input "VPCL2509100045"
click at [119, 11] on span "VPCL2509100045" at bounding box center [75, 8] width 103 height 10
click at [121, 9] on icon "close-circle" at bounding box center [122, 8] width 4 height 4
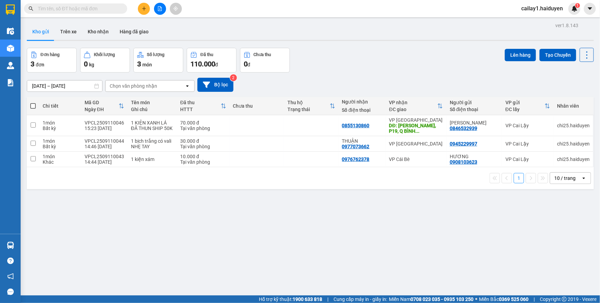
click at [81, 10] on input "text" at bounding box center [78, 9] width 81 height 8
paste input "VPCL2509100042"
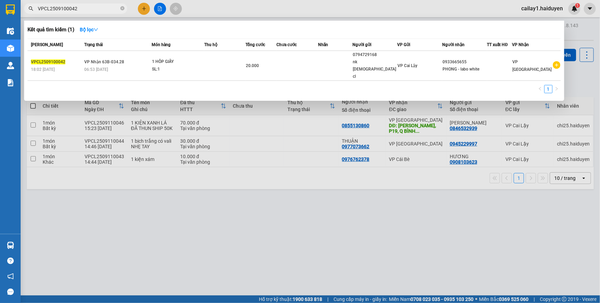
type input "VPCL2509100042"
click at [121, 9] on icon "close-circle" at bounding box center [122, 8] width 4 height 4
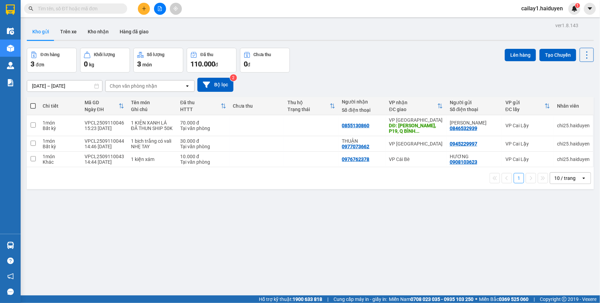
click at [110, 8] on input "text" at bounding box center [78, 9] width 81 height 8
paste input "VPCL2509100040"
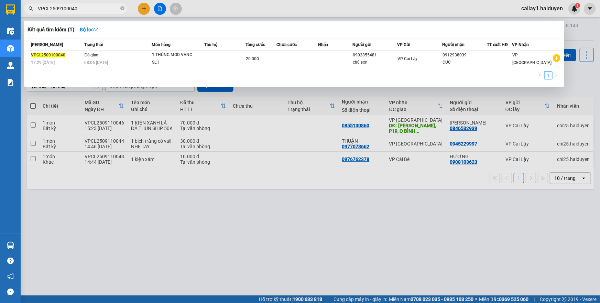
type input "VPCL2509100040"
drag, startPoint x: 122, startPoint y: 8, endPoint x: 102, endPoint y: 9, distance: 20.0
click at [120, 10] on icon "close-circle" at bounding box center [122, 8] width 4 height 4
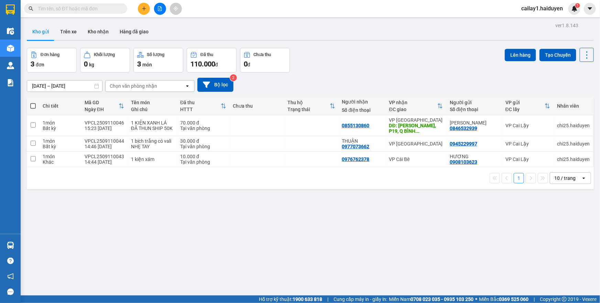
click at [102, 9] on input "text" at bounding box center [78, 9] width 81 height 8
paste input "VPCL2509100032"
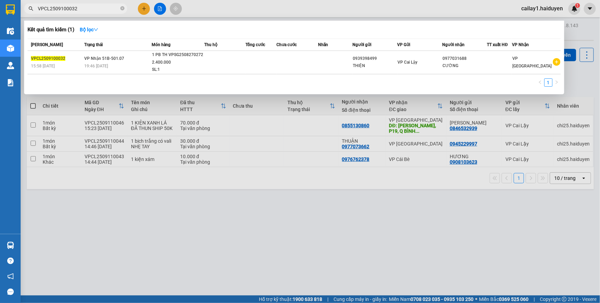
type input "VPCL2509100032"
click at [123, 8] on icon "close-circle" at bounding box center [122, 8] width 4 height 4
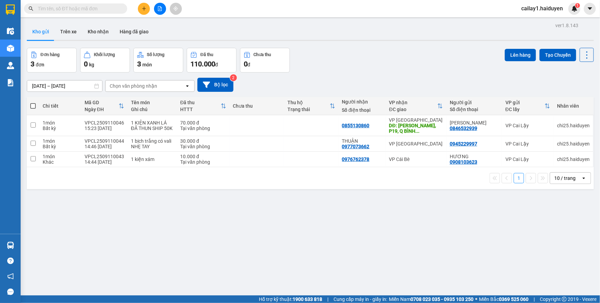
click at [106, 9] on input "text" at bounding box center [78, 9] width 81 height 8
paste input "VPCL2509100033"
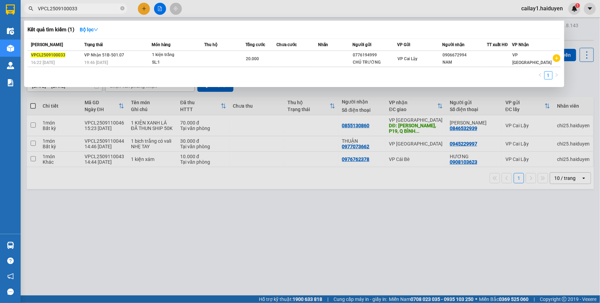
type input "VPCL2509100033"
click at [121, 9] on icon "close-circle" at bounding box center [122, 8] width 4 height 4
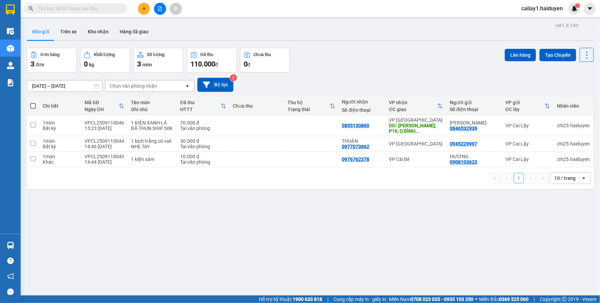
click at [100, 10] on input "text" at bounding box center [78, 9] width 81 height 8
paste input "VPCL2509100037"
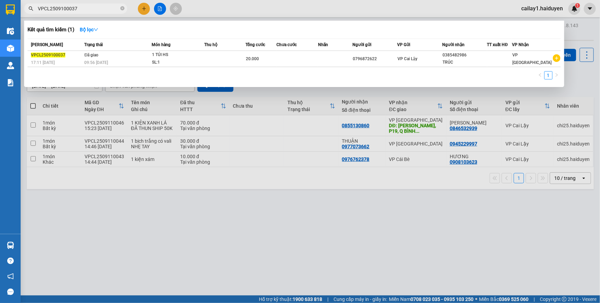
type input "VPCL2509100037"
click at [121, 10] on icon "close-circle" at bounding box center [122, 8] width 4 height 4
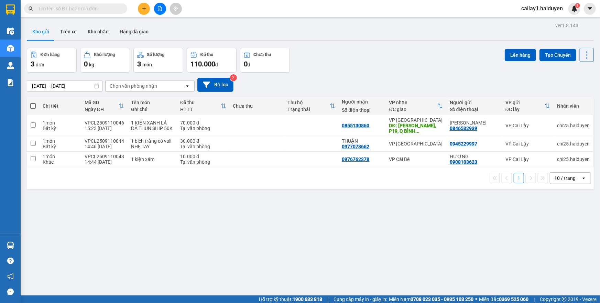
click at [93, 11] on input "text" at bounding box center [78, 9] width 81 height 8
paste input "VPCL2509100046"
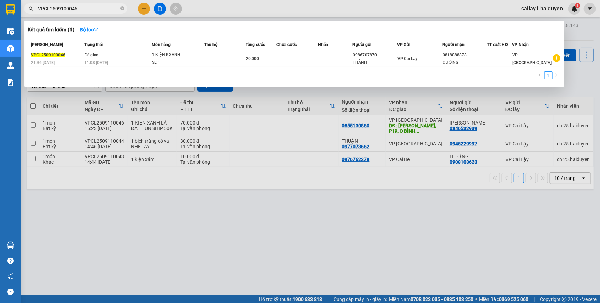
type input "VPCL2509100046"
click at [318, 83] on div "1" at bounding box center [294, 77] width 533 height 12
drag, startPoint x: 324, startPoint y: 94, endPoint x: 326, endPoint y: 97, distance: 3.7
click at [325, 94] on div at bounding box center [300, 151] width 600 height 303
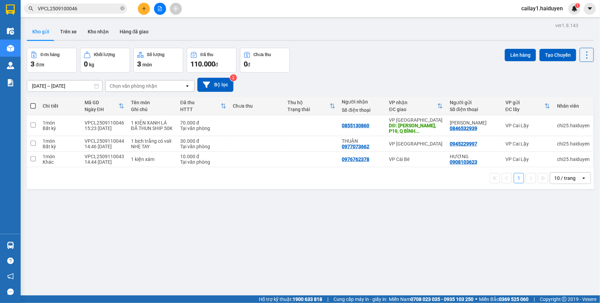
click at [71, 9] on input "VPCL2509100046" at bounding box center [78, 9] width 81 height 8
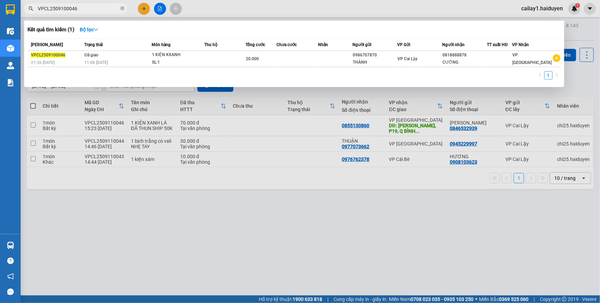
click at [119, 9] on span "VPCL2509100046" at bounding box center [75, 8] width 103 height 10
click at [120, 7] on span "VPCL2509100046" at bounding box center [75, 8] width 103 height 10
click at [122, 10] on span at bounding box center [122, 9] width 4 height 7
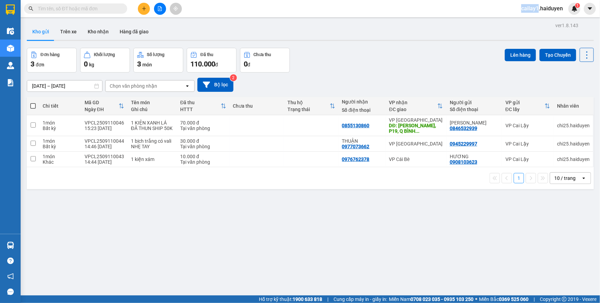
click at [121, 10] on span at bounding box center [122, 9] width 4 height 8
click at [122, 8] on span at bounding box center [122, 9] width 4 height 8
click at [103, 11] on input "text" at bounding box center [78, 9] width 81 height 8
paste input "VPSG2509100047"
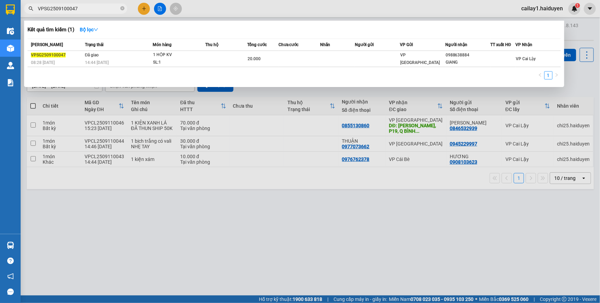
type input "VPSG2509100047"
click at [366, 134] on div at bounding box center [300, 151] width 600 height 303
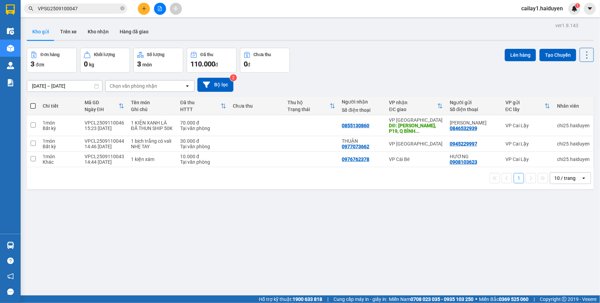
click at [120, 9] on span "VPSG2509100047" at bounding box center [75, 8] width 103 height 10
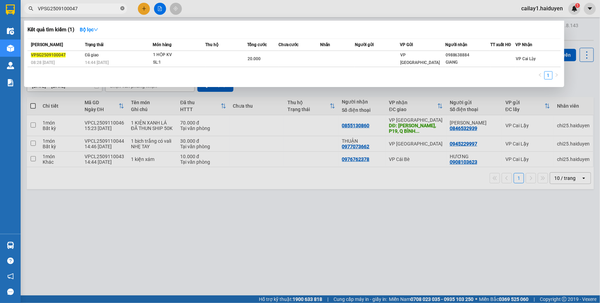
click at [120, 9] on icon "close-circle" at bounding box center [122, 8] width 4 height 4
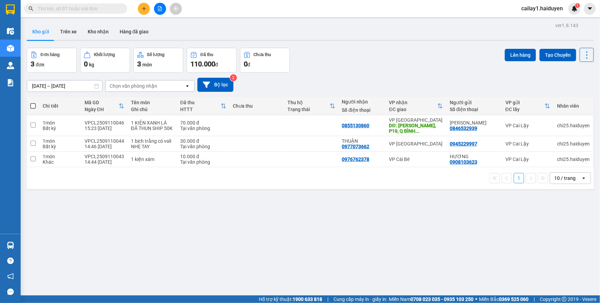
click at [120, 9] on span at bounding box center [122, 9] width 4 height 8
click at [120, 8] on span at bounding box center [122, 9] width 4 height 8
click at [106, 14] on div "Kết quả tìm kiếm ( 1 ) Bộ lọc Mã ĐH Trạng thái Món hàng Thu hộ Tổng cước Chưa c…" at bounding box center [300, 8] width 600 height 17
click at [105, 11] on input "text" at bounding box center [78, 9] width 81 height 8
paste input "VPSG2509100226"
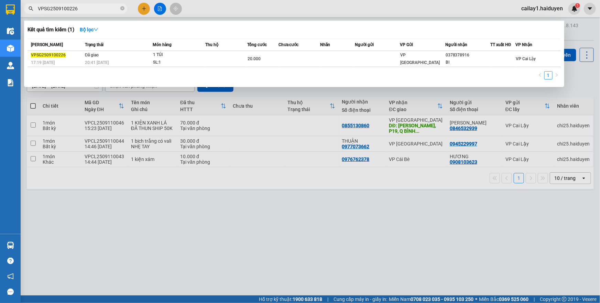
type input "VPSG2509100226"
click at [123, 8] on icon "close-circle" at bounding box center [122, 8] width 4 height 4
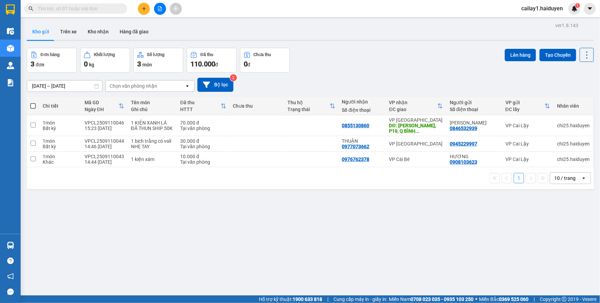
click at [102, 8] on input "text" at bounding box center [78, 9] width 81 height 8
paste input "VPSG2509100196"
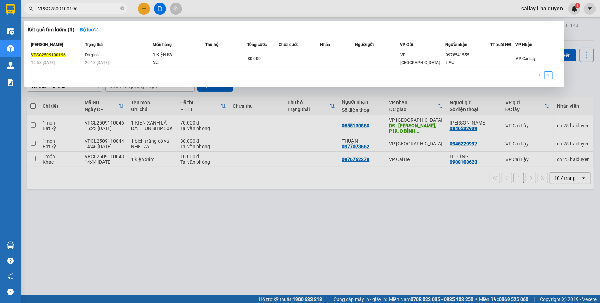
type input "VPSG2509100196"
click at [334, 209] on div at bounding box center [300, 151] width 600 height 303
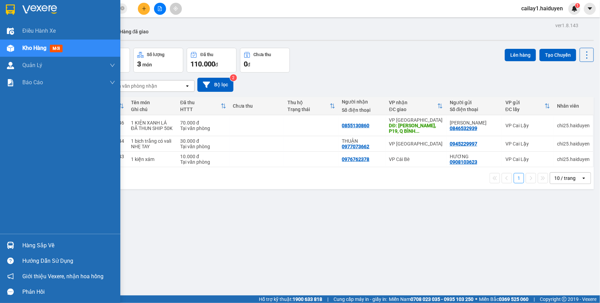
click at [32, 40] on div "Kho hàng mới" at bounding box center [68, 48] width 93 height 17
click at [32, 43] on div "Kho hàng mới" at bounding box center [68, 48] width 93 height 17
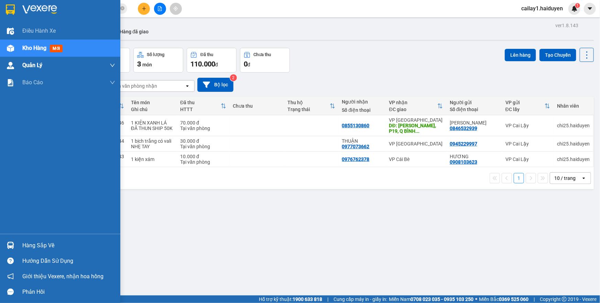
click at [37, 57] on div "Điều hành xe Kho hàng mới Quản Lý Quản lý thu hộ Quản lý chuyến Quản lý khách h…" at bounding box center [60, 128] width 120 height 212
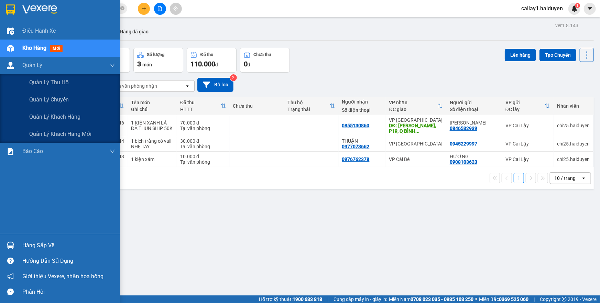
click at [56, 62] on div "Quản Lý" at bounding box center [68, 65] width 93 height 17
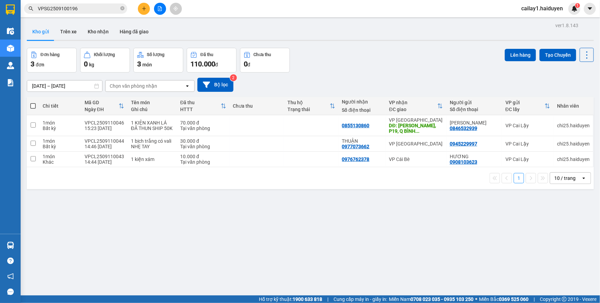
click at [245, 63] on span "0" at bounding box center [246, 64] width 4 height 8
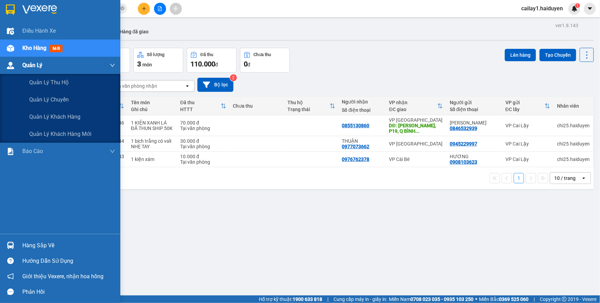
click at [10, 65] on img at bounding box center [10, 65] width 7 height 7
click at [37, 63] on span "Quản Lý" at bounding box center [32, 65] width 20 height 9
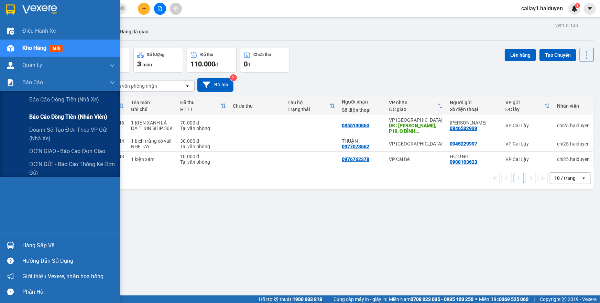
click at [54, 112] on span "Báo cáo dòng tiền (nhân viên)" at bounding box center [68, 116] width 78 height 9
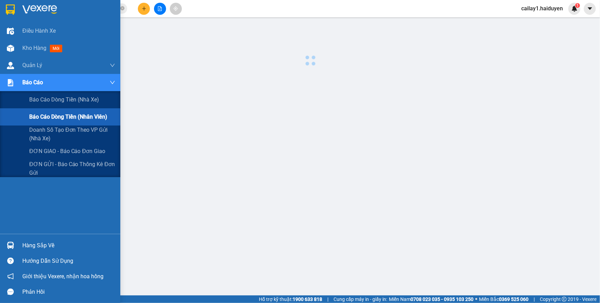
click at [54, 112] on span "Báo cáo dòng tiền (nhân viên)" at bounding box center [68, 116] width 78 height 9
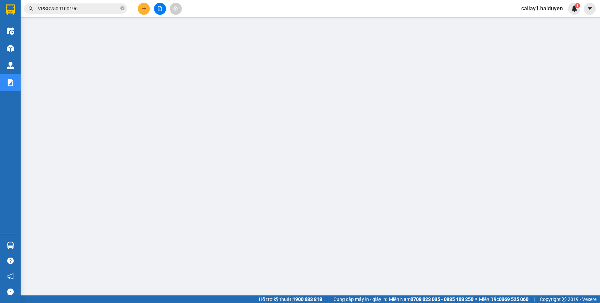
click at [547, 10] on span "cailay1.haiduyen" at bounding box center [542, 8] width 53 height 9
click at [541, 22] on span "Đăng xuất" at bounding box center [545, 22] width 37 height 8
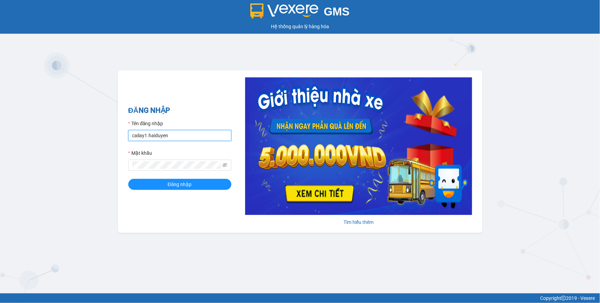
click at [178, 132] on input "cailay1.haiduyen" at bounding box center [179, 135] width 103 height 11
type input "chi25.haiduyen"
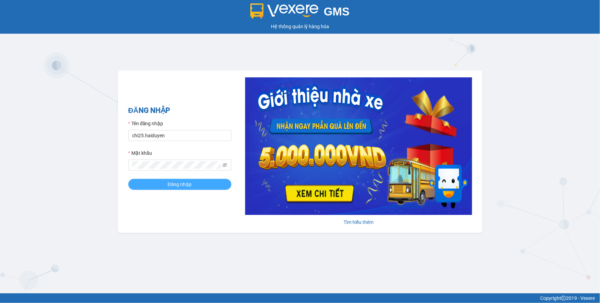
click at [188, 185] on span "Đăng nhập" at bounding box center [180, 185] width 24 height 8
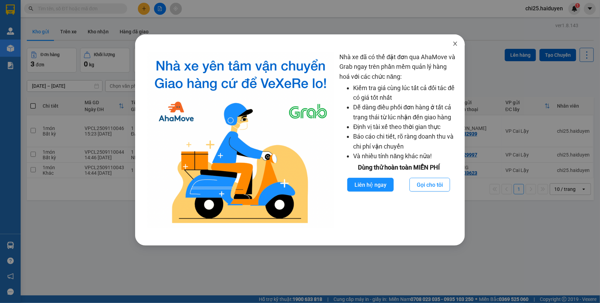
click at [452, 44] on span "Close" at bounding box center [455, 43] width 19 height 19
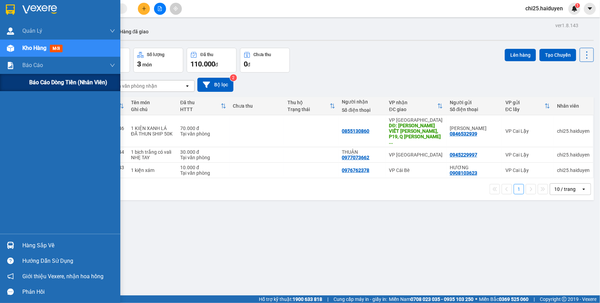
click at [44, 76] on div "Báo cáo dòng tiền (nhân viên)" at bounding box center [72, 82] width 86 height 17
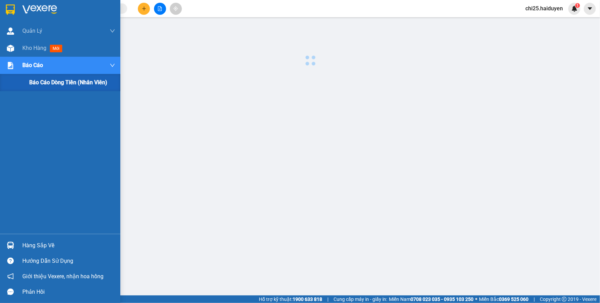
click at [45, 80] on span "Báo cáo dòng tiền (nhân viên)" at bounding box center [68, 82] width 78 height 9
click at [31, 249] on div "Hàng sắp về" at bounding box center [68, 245] width 93 height 10
click at [31, 249] on div "[PERSON_NAME] [PERSON_NAME] thu hộ Kho hàng mới [PERSON_NAME] [PERSON_NAME] [PE…" at bounding box center [60, 151] width 120 height 303
click at [31, 249] on div "Hàng sắp về" at bounding box center [68, 245] width 93 height 10
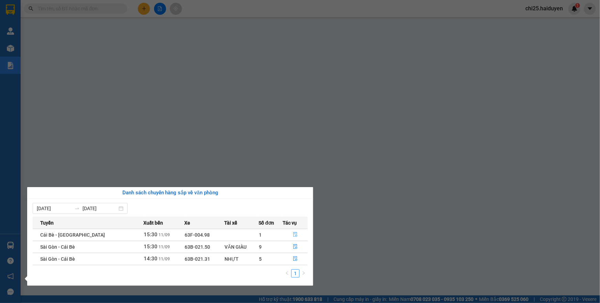
click at [290, 232] on button "button" at bounding box center [295, 234] width 24 height 11
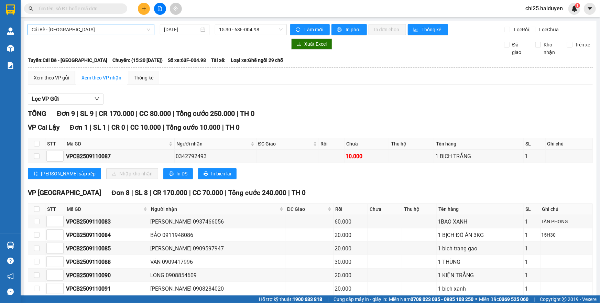
click at [93, 31] on span "Cái Bè - [GEOGRAPHIC_DATA]" at bounding box center [91, 29] width 119 height 10
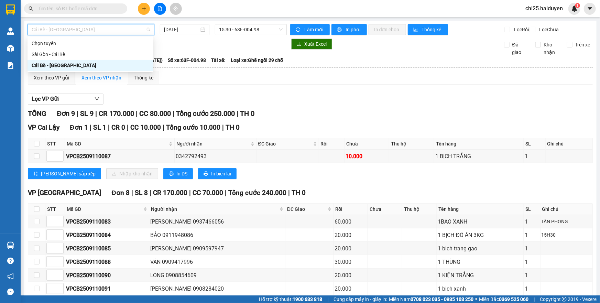
click at [95, 56] on div "Sài Gòn - Cái Bè" at bounding box center [91, 55] width 118 height 8
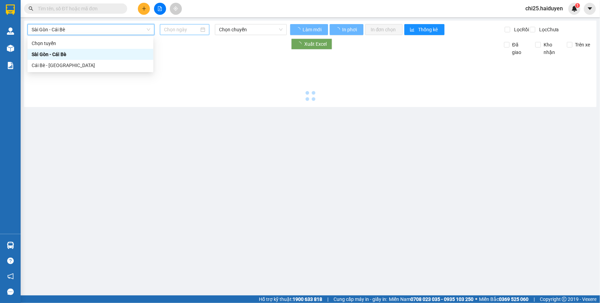
type input "[DATE]"
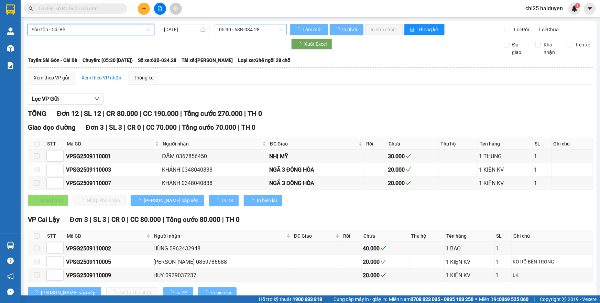
click at [225, 27] on span "05:30 - 63B-034.28" at bounding box center [251, 29] width 64 height 10
